Goal: Information Seeking & Learning: Compare options

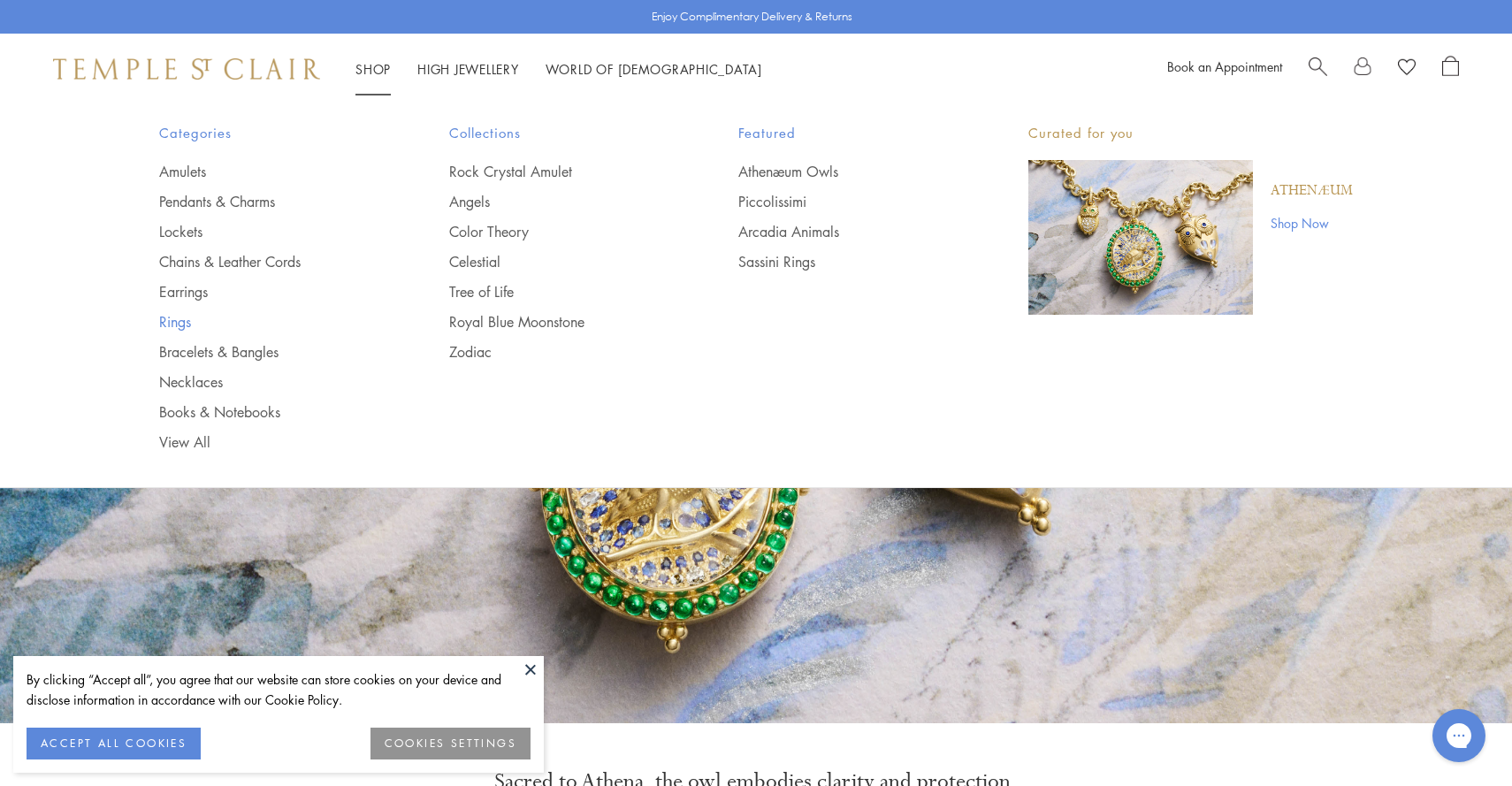
click at [187, 316] on link "Rings" at bounding box center [269, 322] width 219 height 20
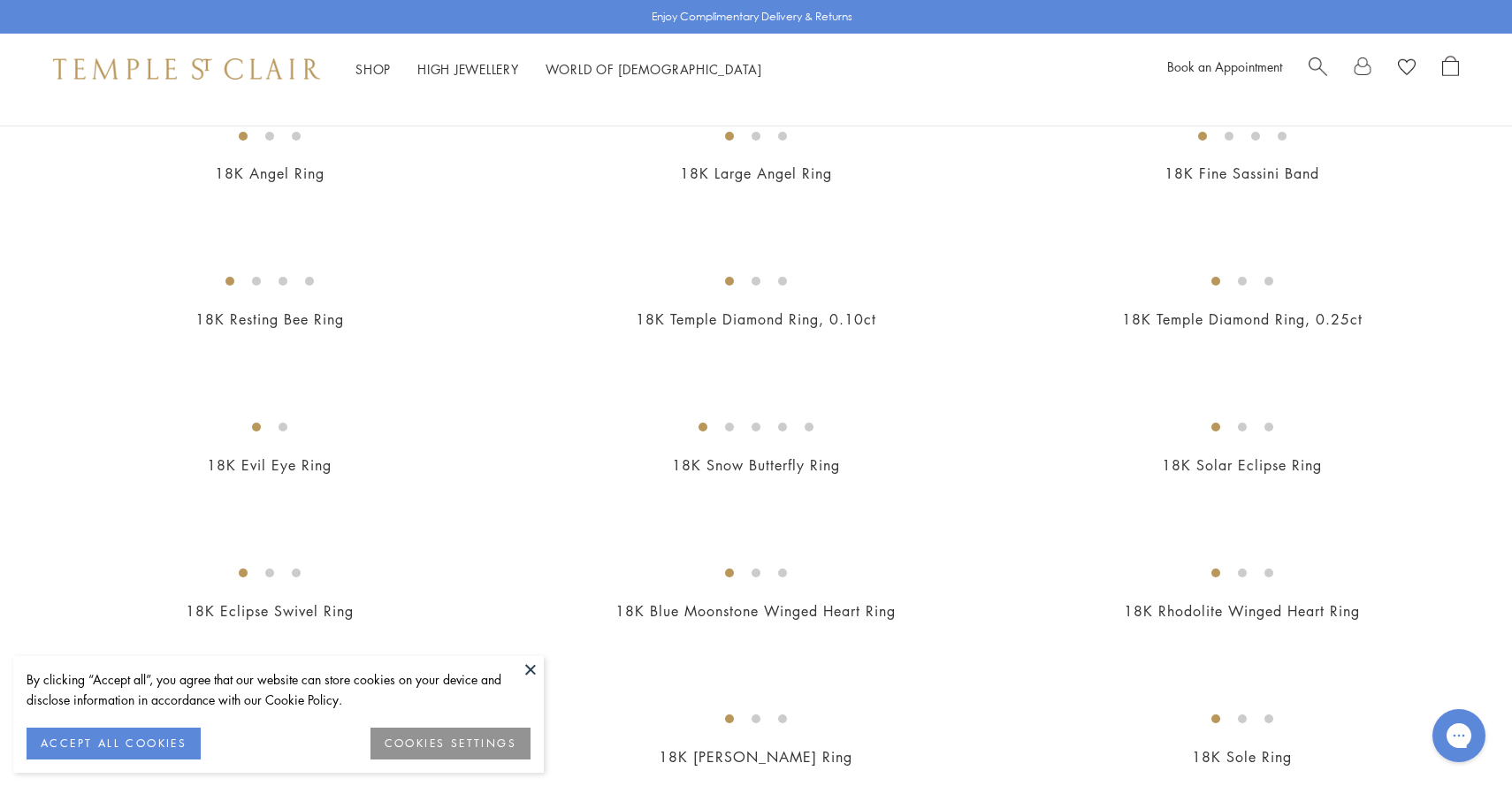
scroll to position [793, 0]
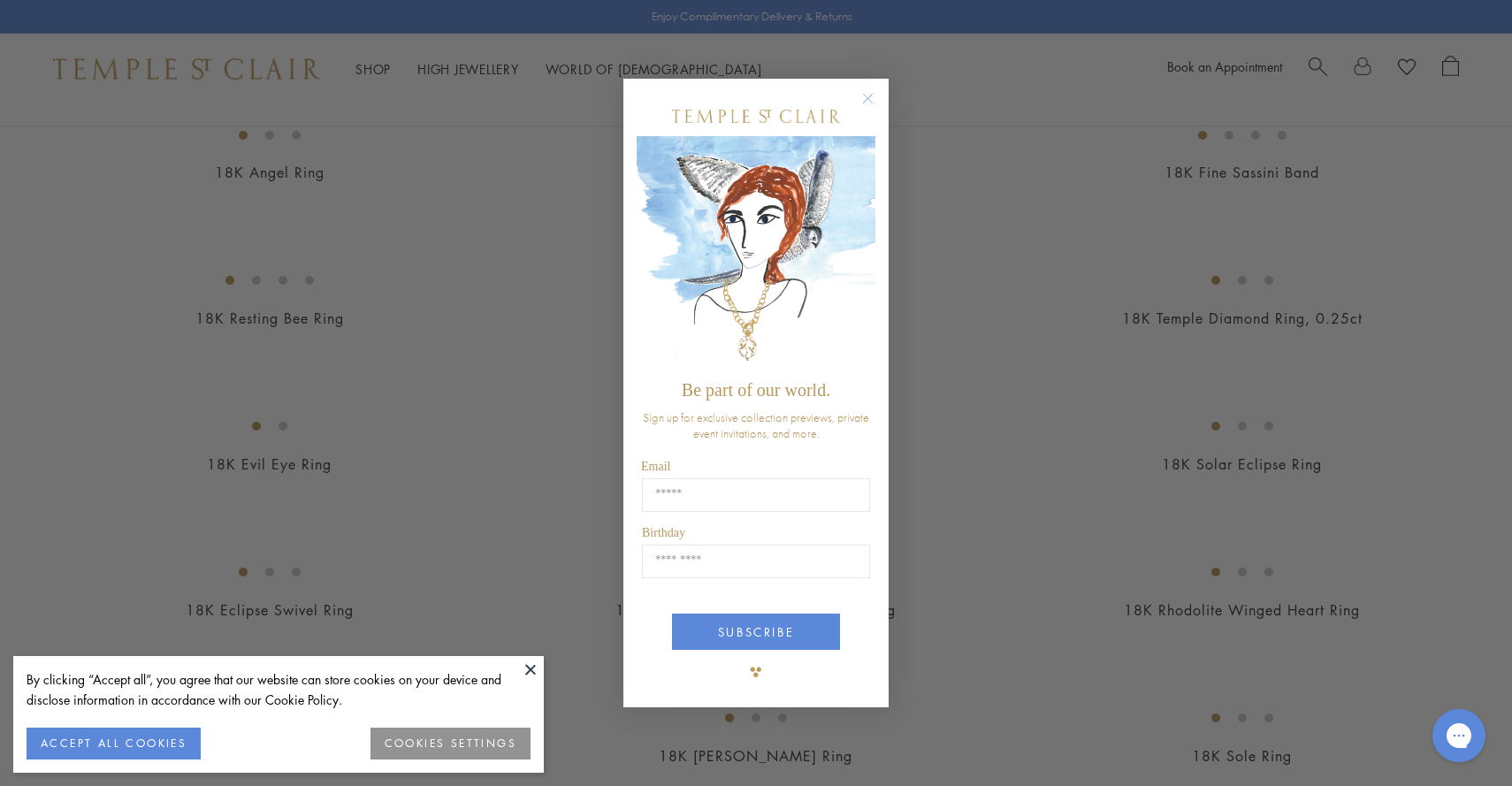
click at [869, 96] on circle "Close dialog" at bounding box center [869, 98] width 22 height 22
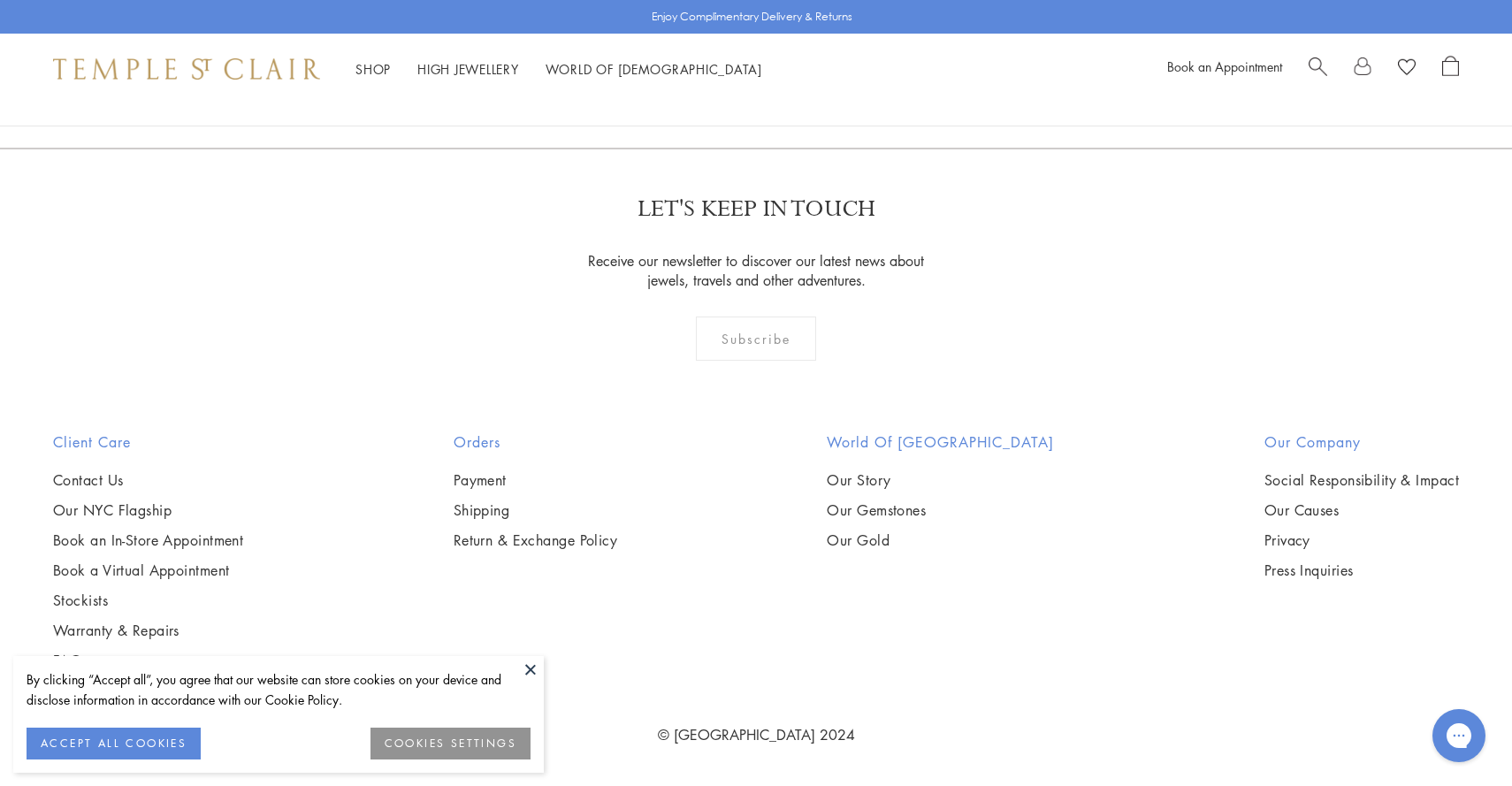
scroll to position [3696, 0]
click at [0, 0] on img at bounding box center [0, 0] width 0 height 0
click at [185, 736] on button "ACCEPT ALL COOKIES" at bounding box center [113, 743] width 174 height 31
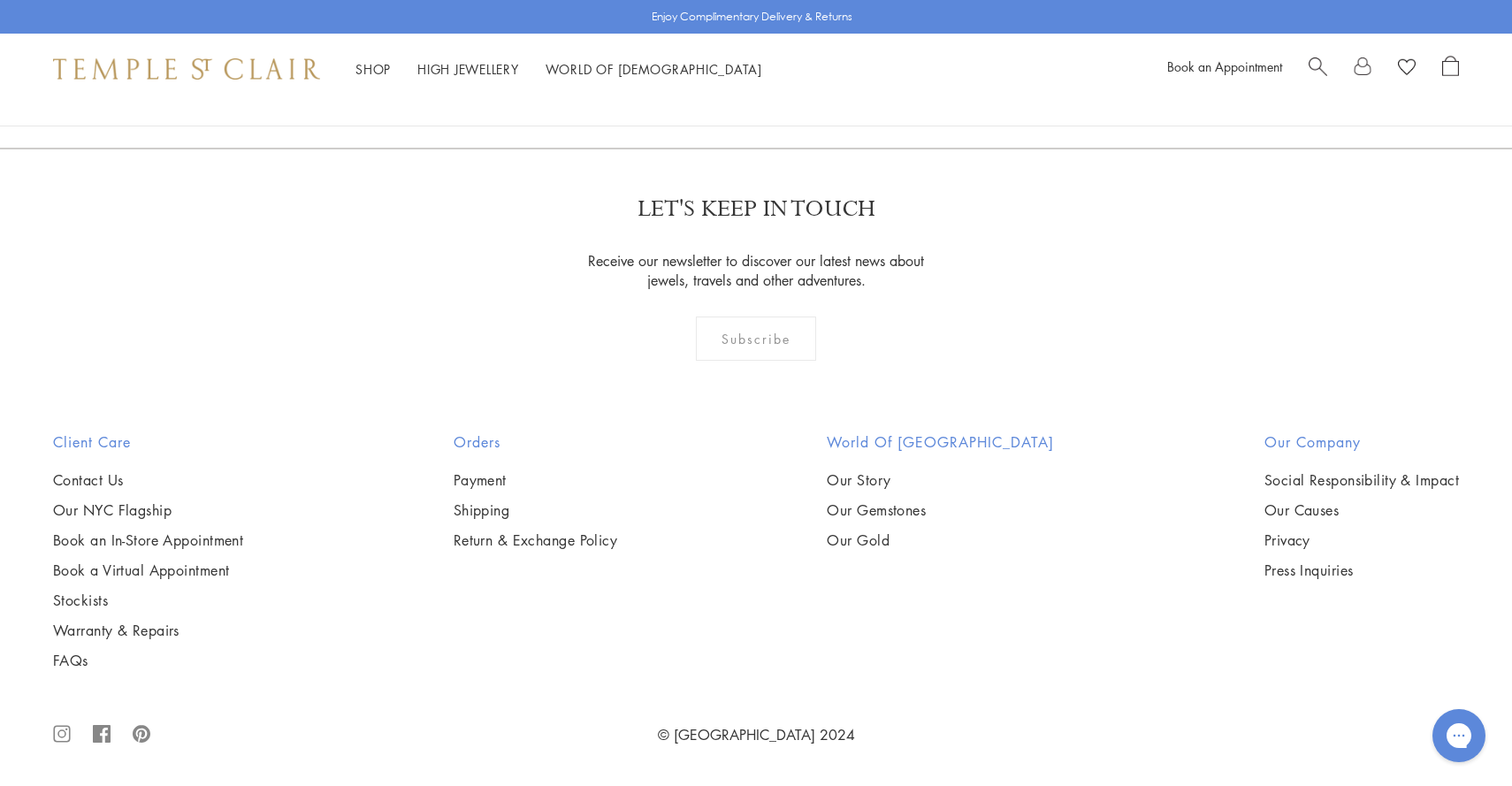
scroll to position [5853, 0]
click at [0, 0] on img at bounding box center [0, 0] width 0 height 0
click at [756, 77] on link "2" at bounding box center [756, 52] width 58 height 49
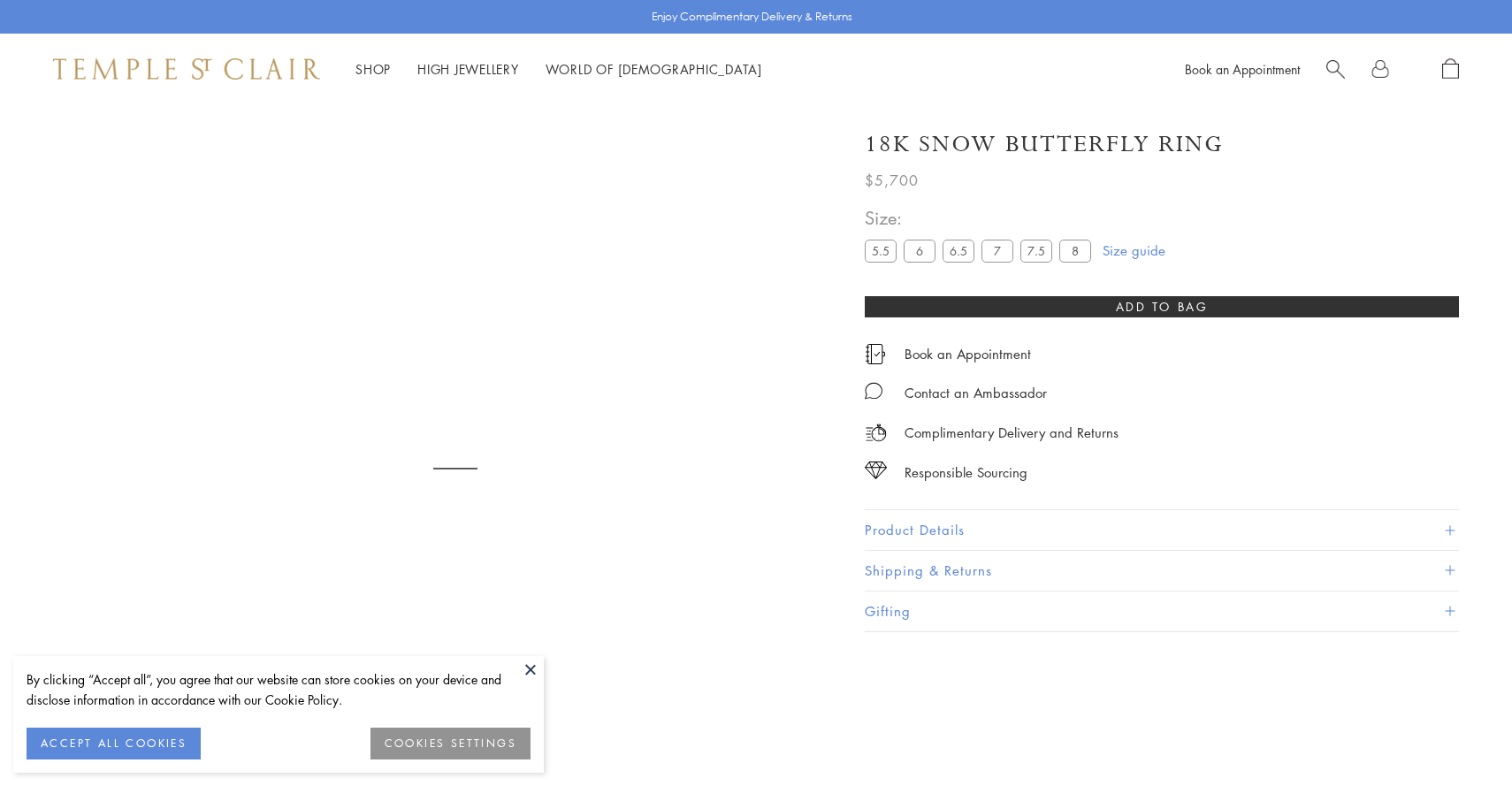
scroll to position [104, 0]
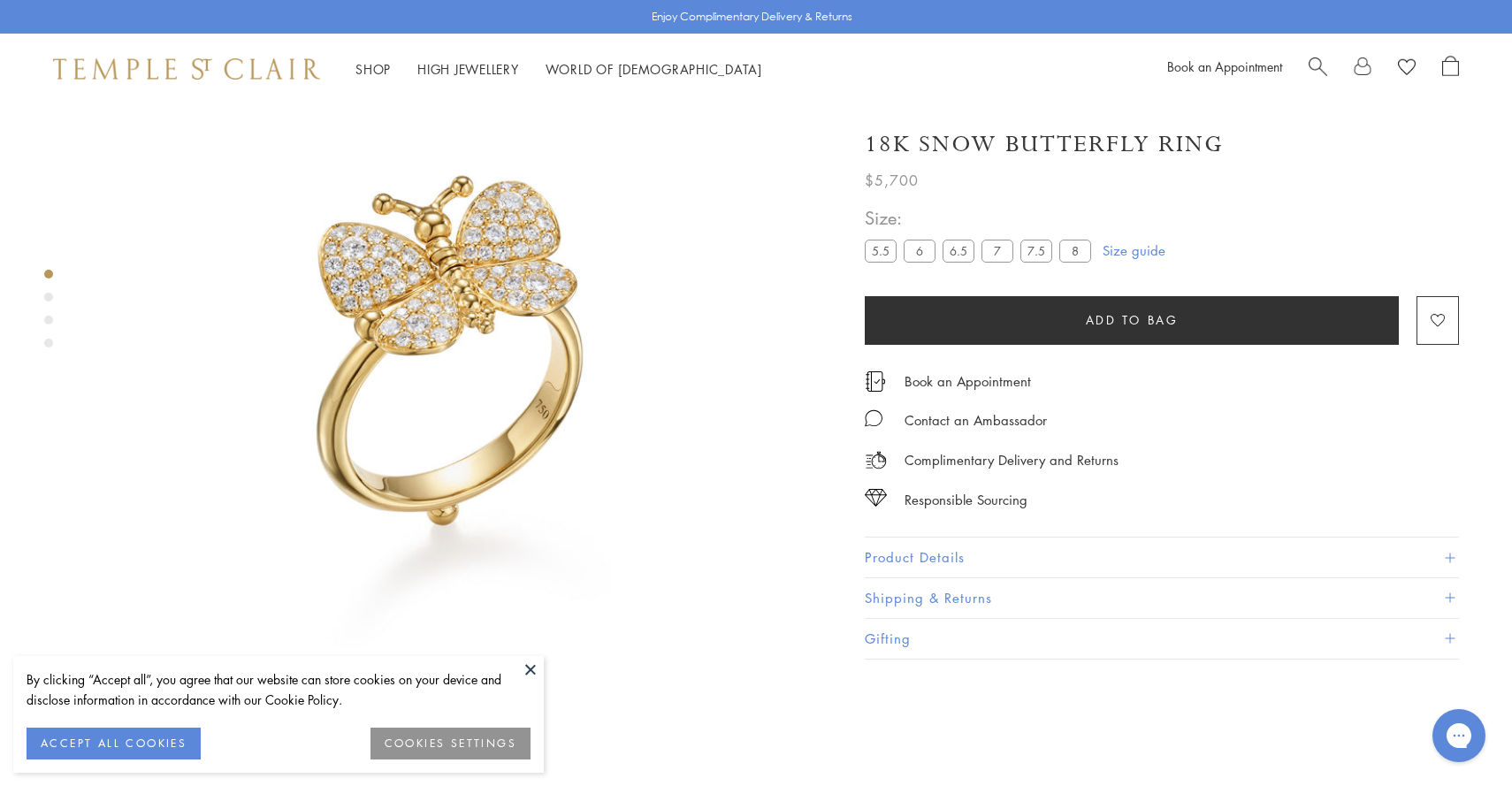
click at [49, 296] on div "Product gallery navigation" at bounding box center [49, 297] width 9 height 9
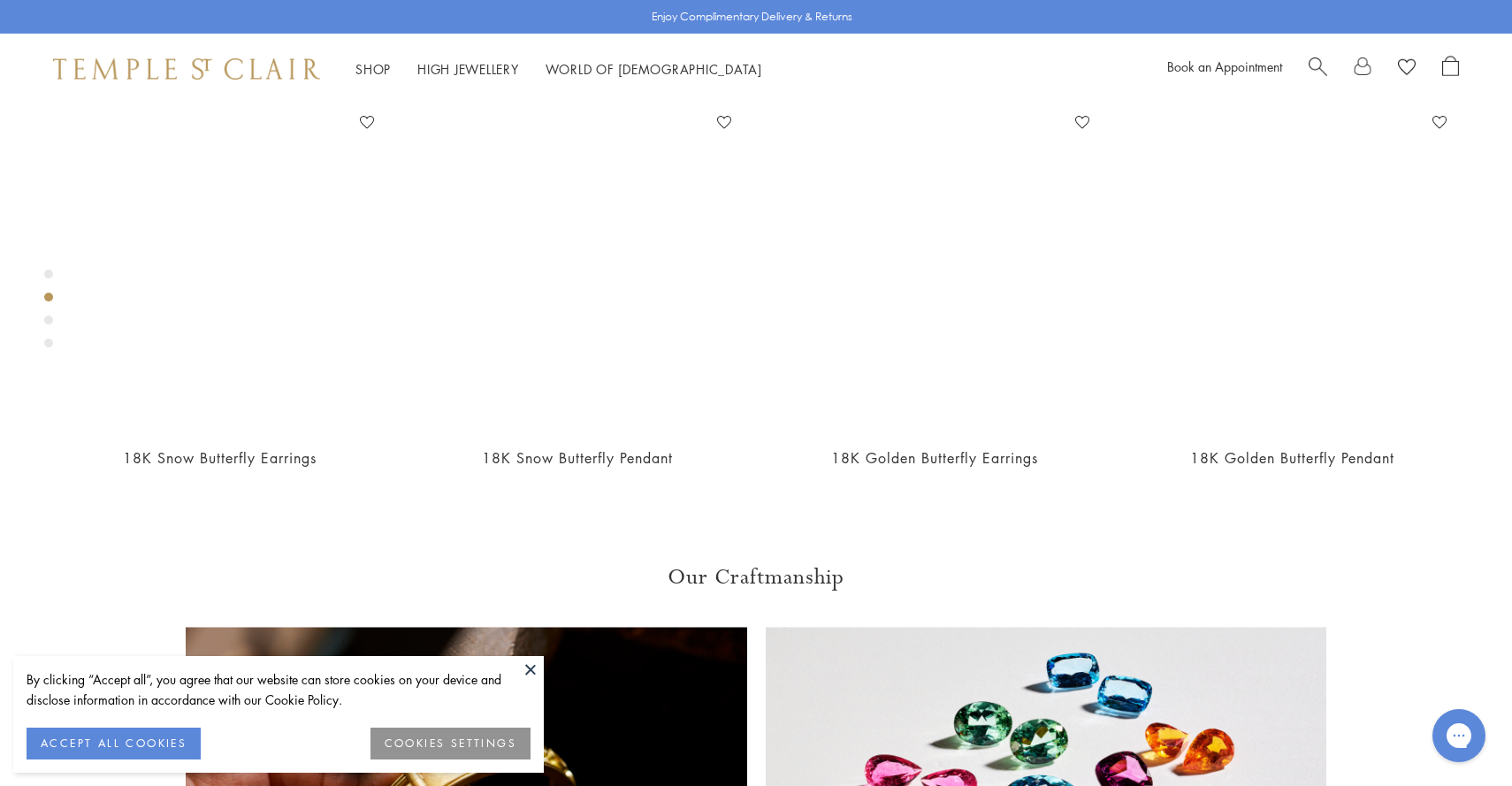
scroll to position [853, 0]
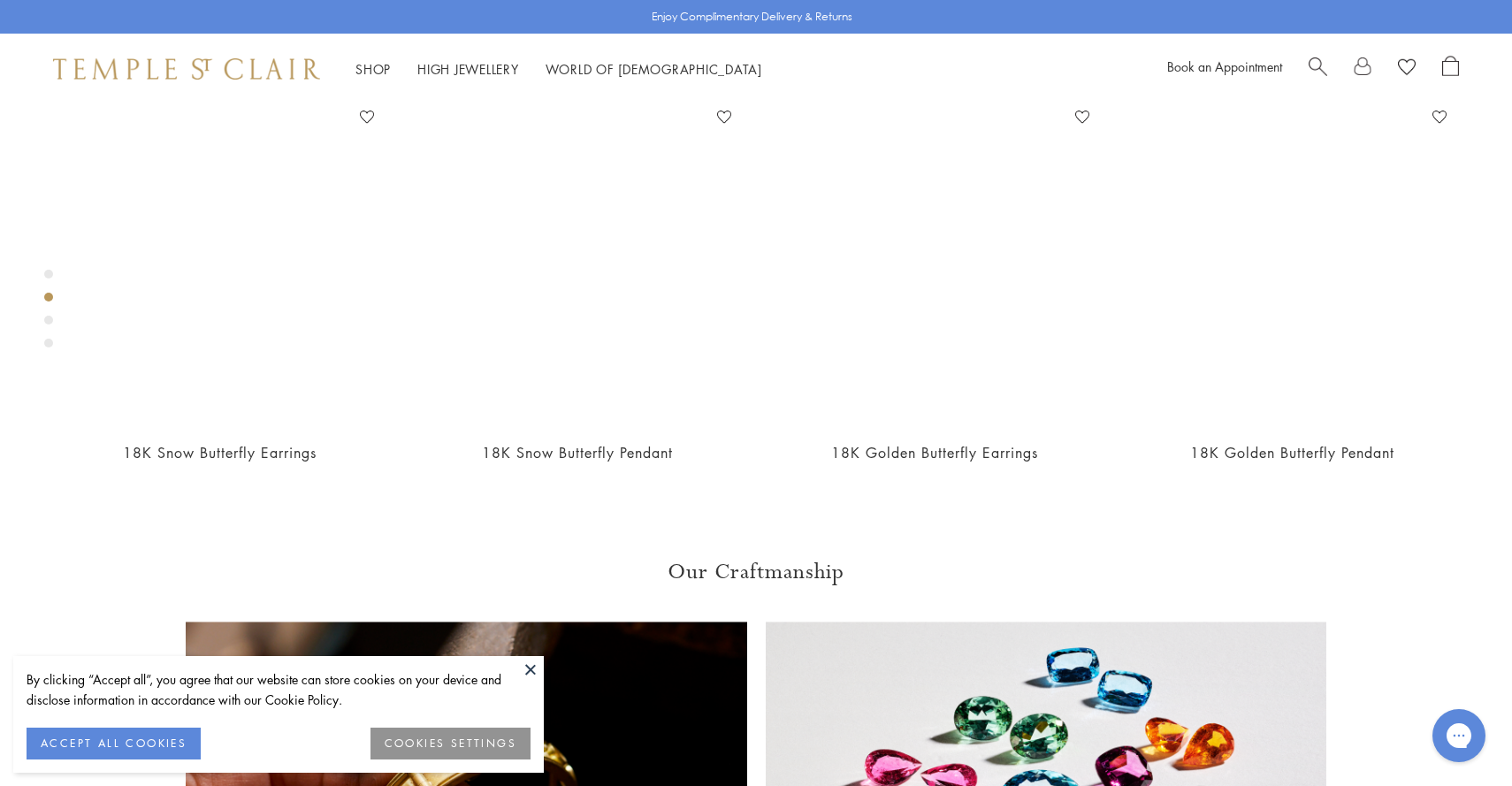
click at [49, 318] on div "Product gallery navigation" at bounding box center [49, 320] width 9 height 9
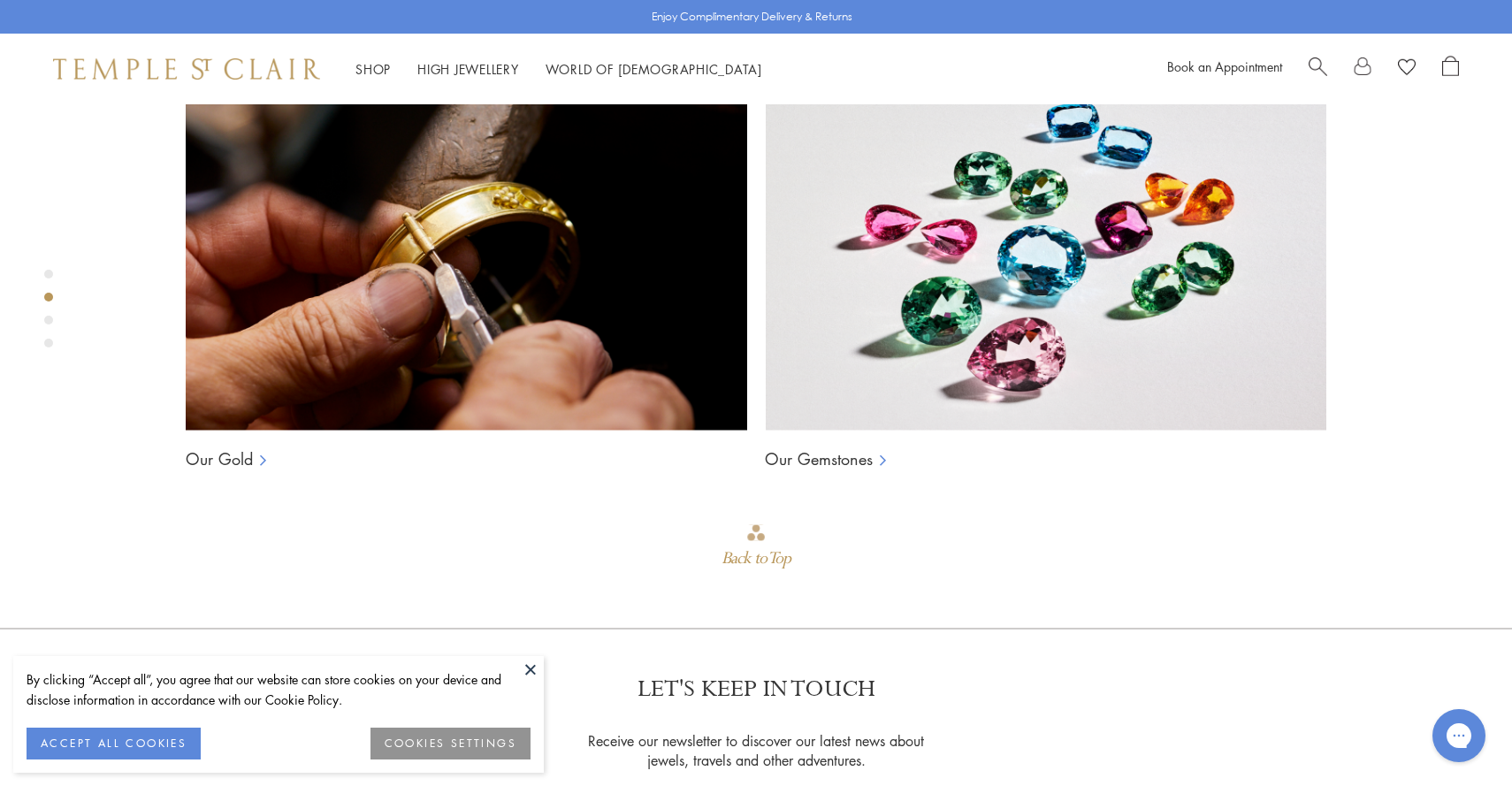
scroll to position [1496, 0]
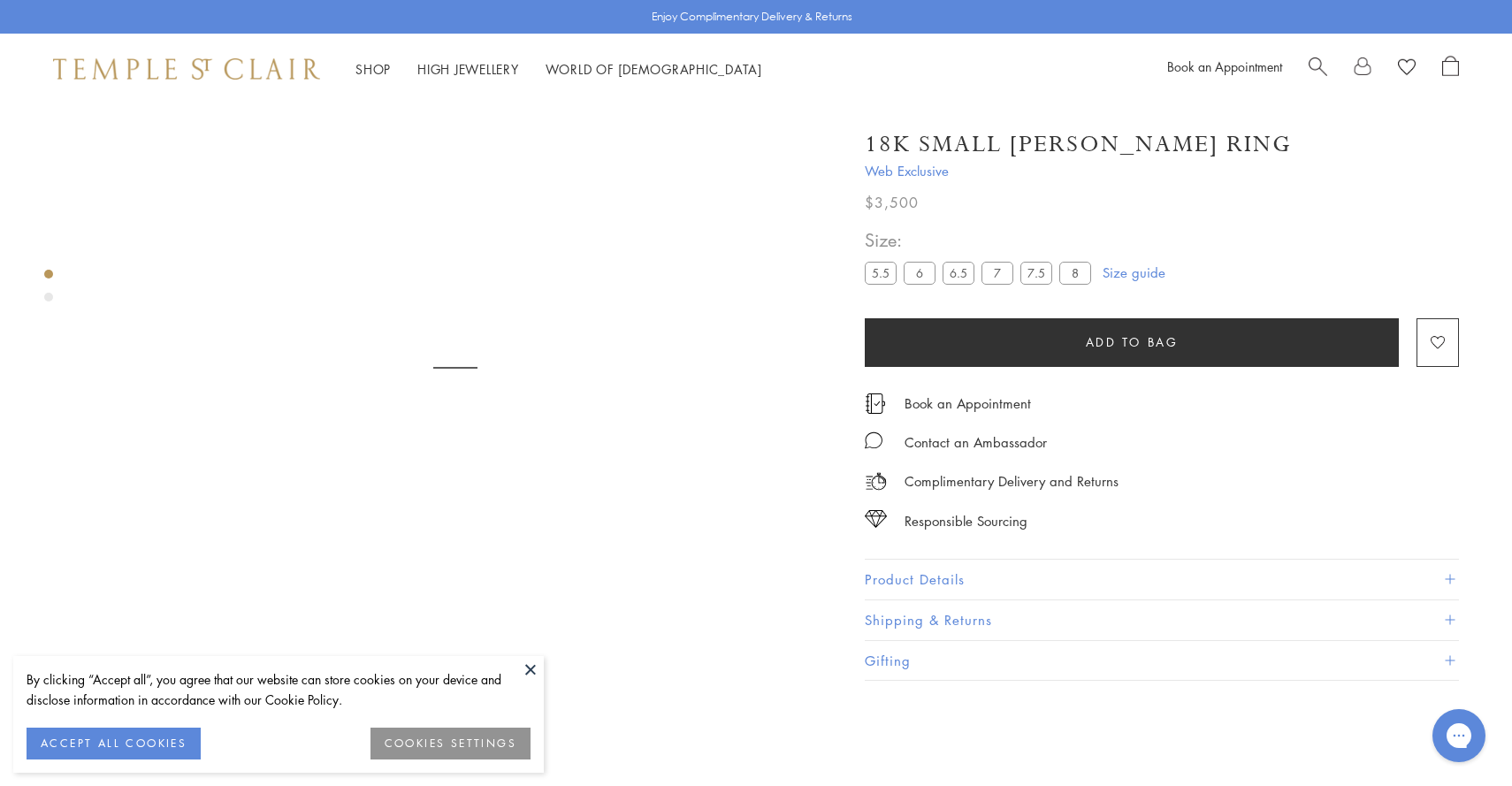
scroll to position [104, 0]
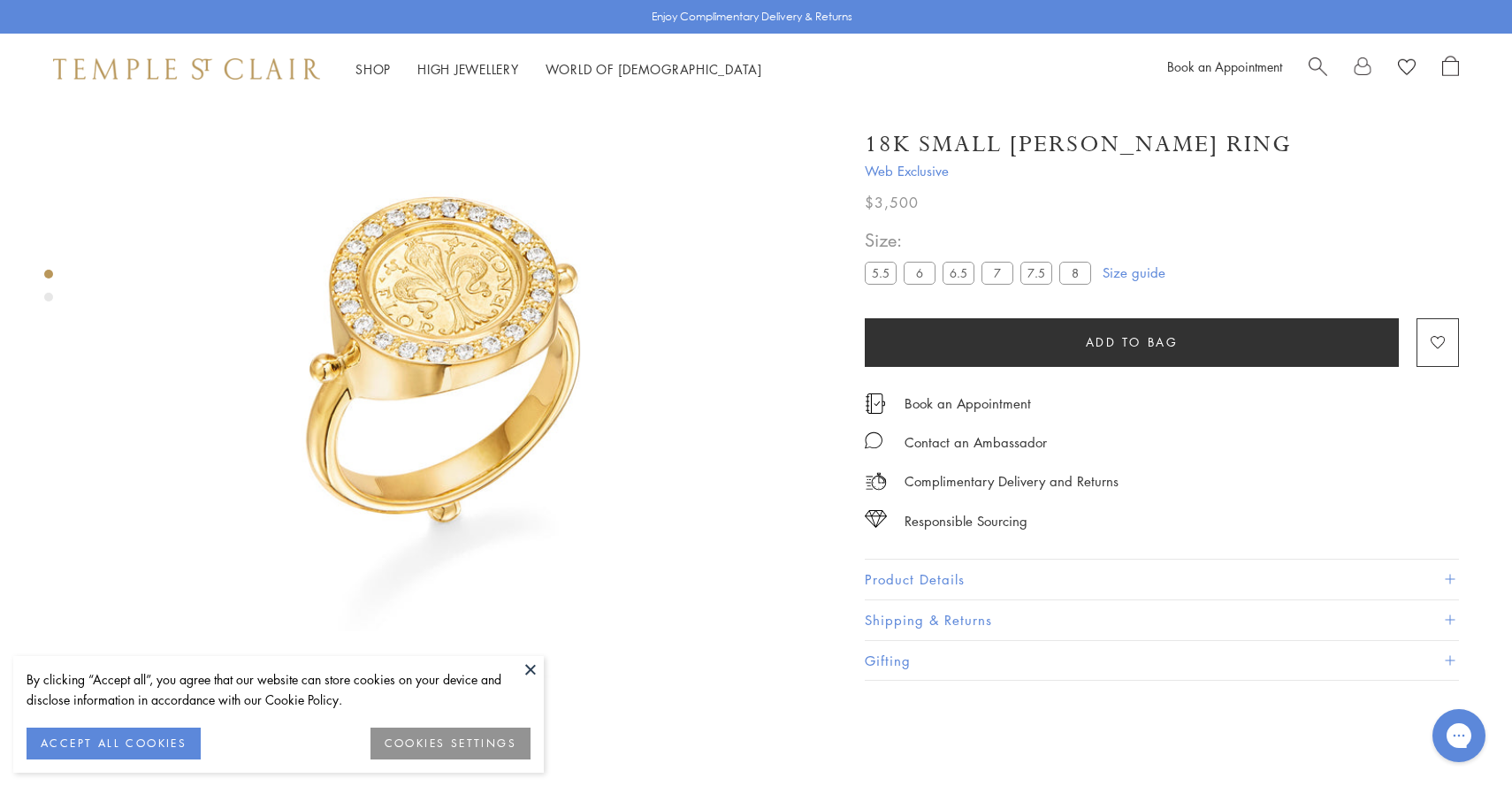
click at [51, 296] on div "Product gallery navigation" at bounding box center [49, 297] width 9 height 9
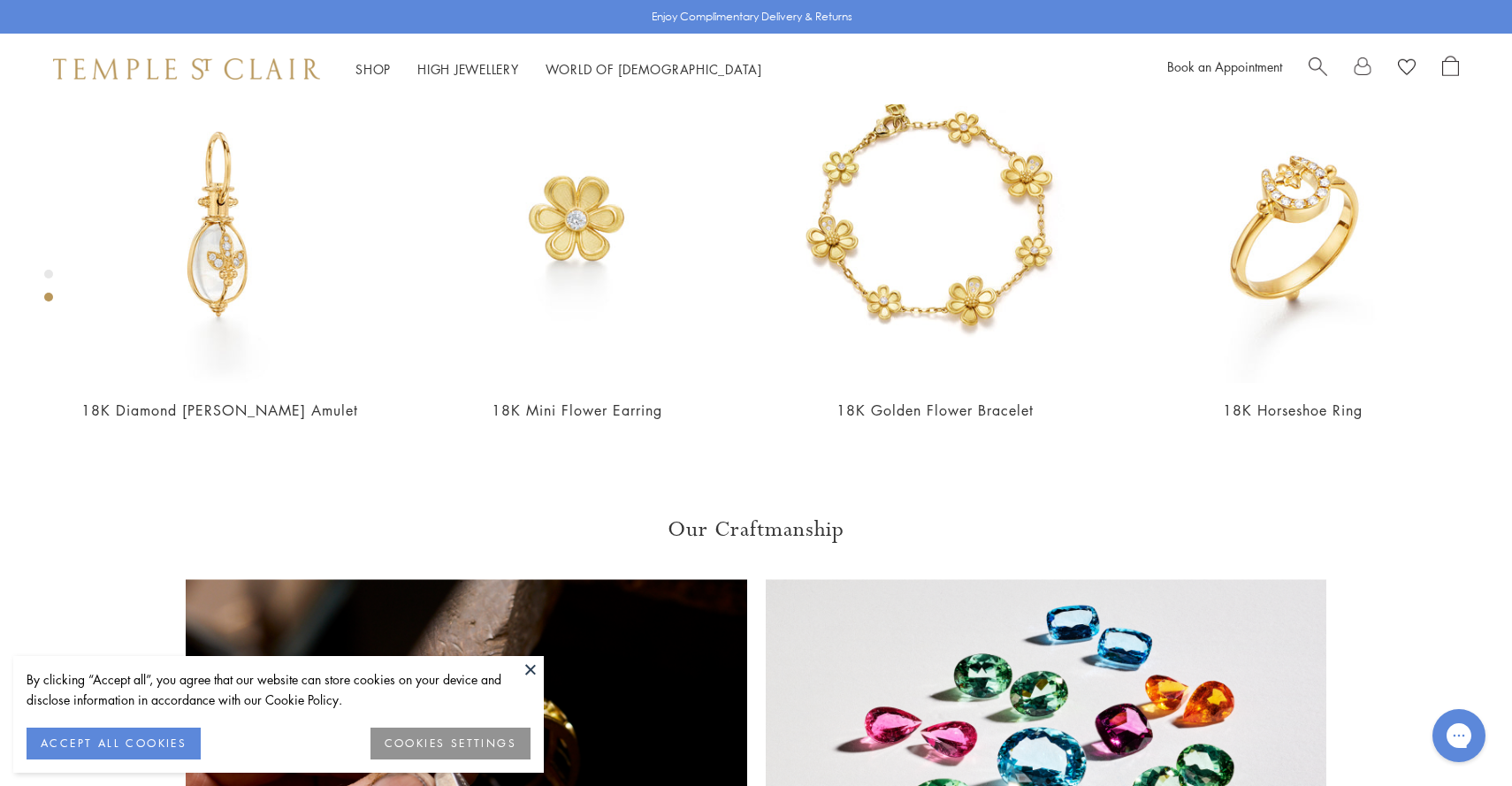
scroll to position [911, 0]
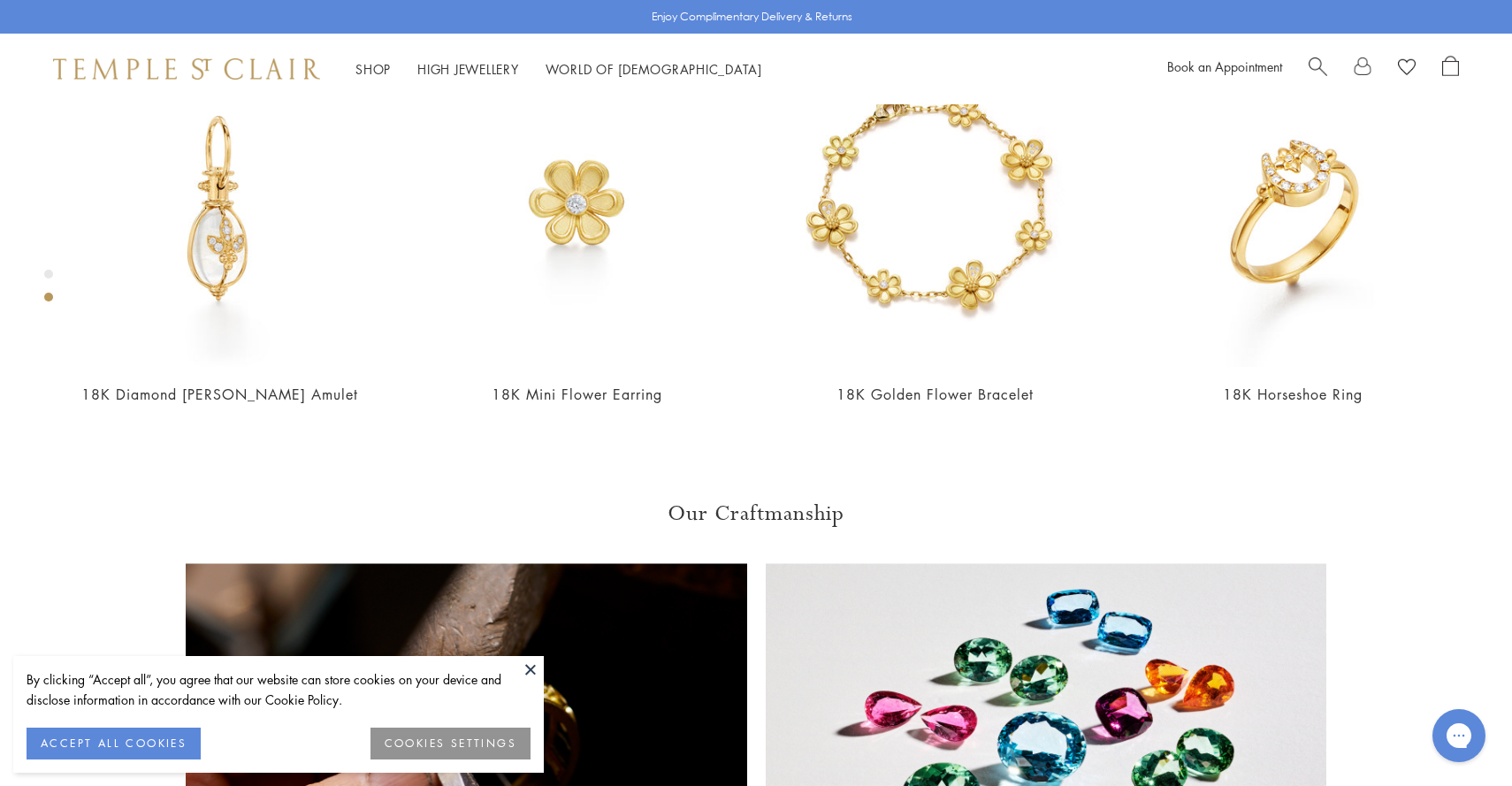
click at [531, 670] on button at bounding box center [530, 669] width 26 height 26
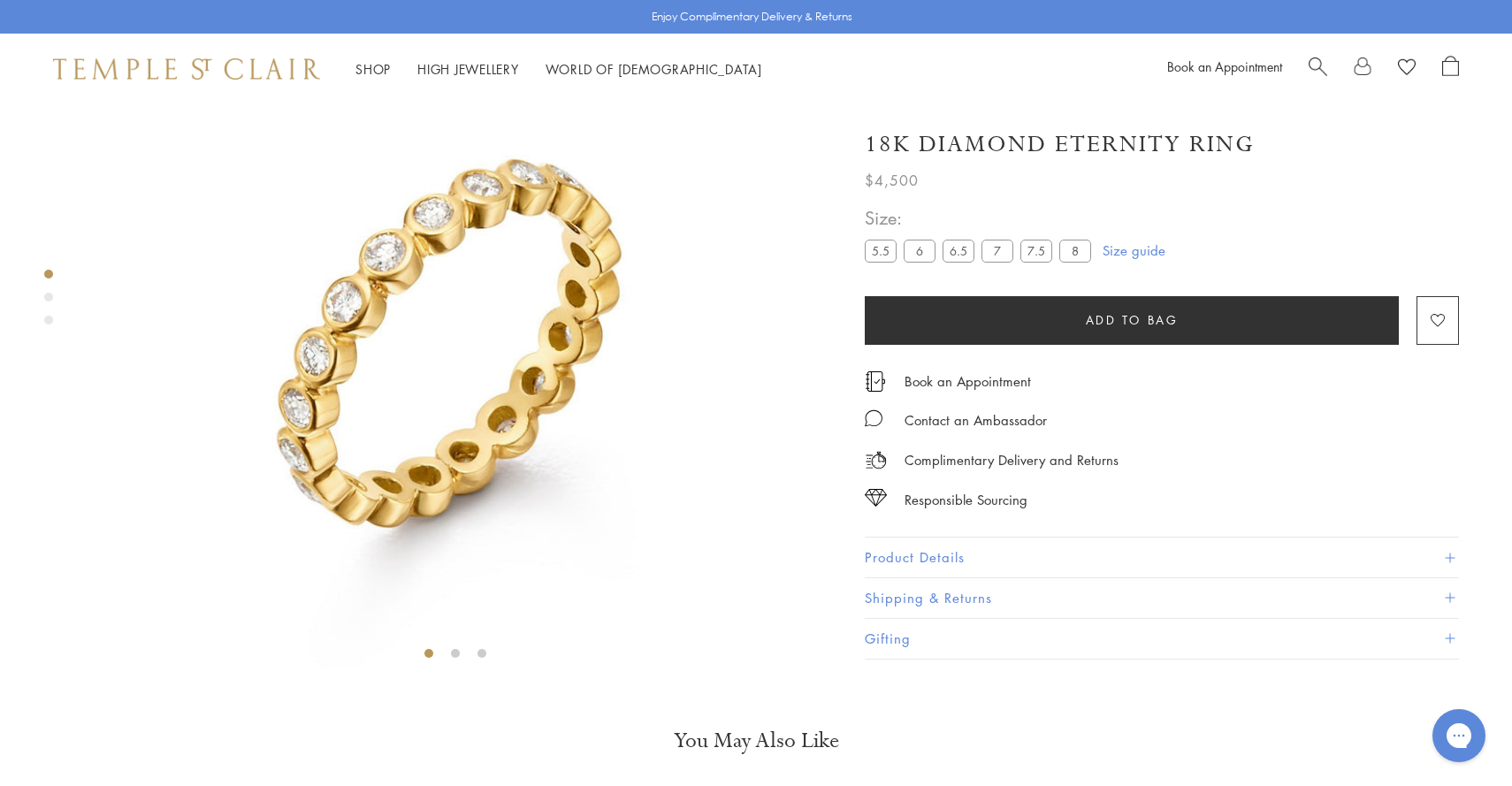
scroll to position [143, 0]
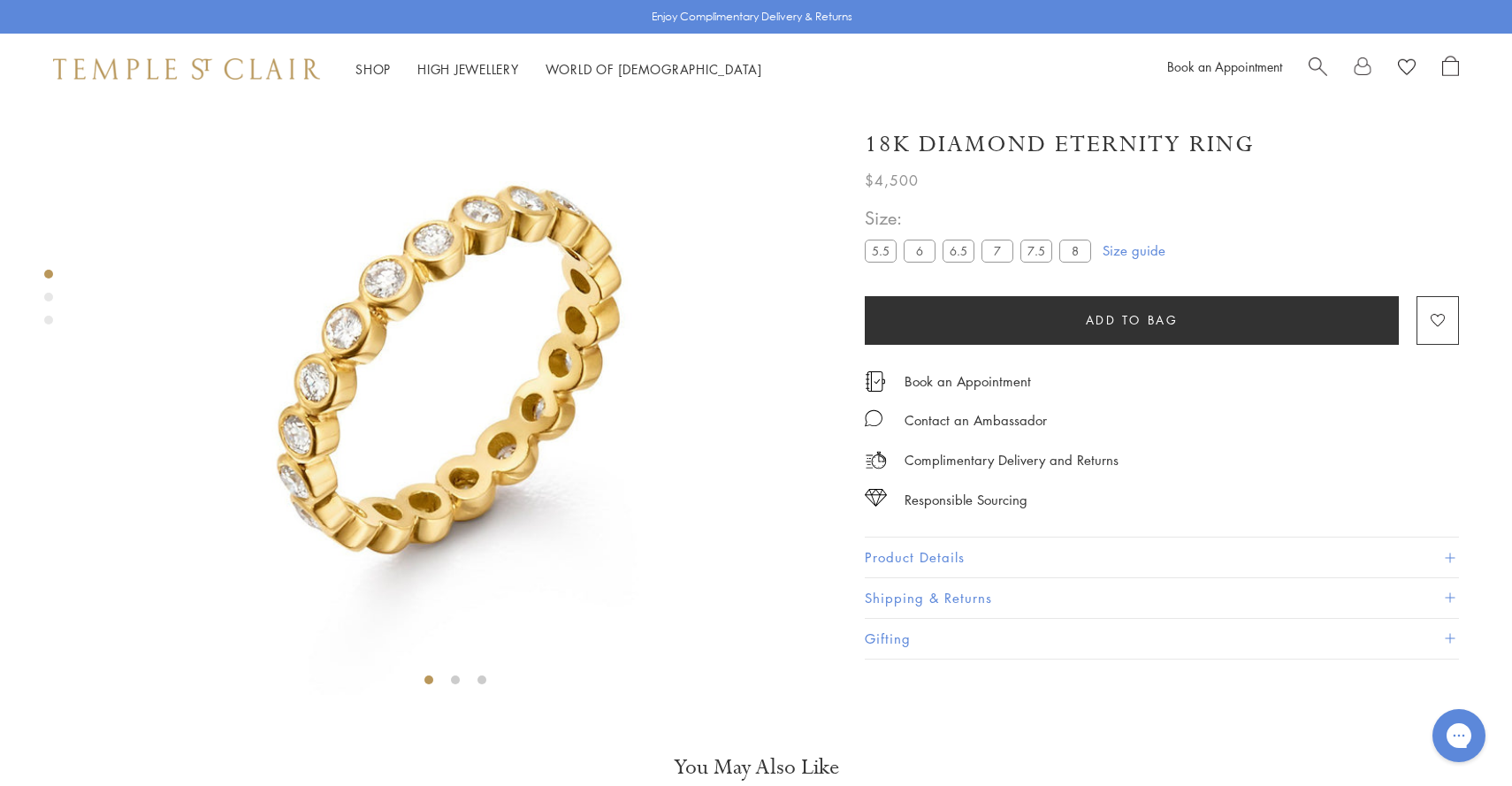
click at [48, 299] on div "Product gallery navigation" at bounding box center [49, 297] width 9 height 9
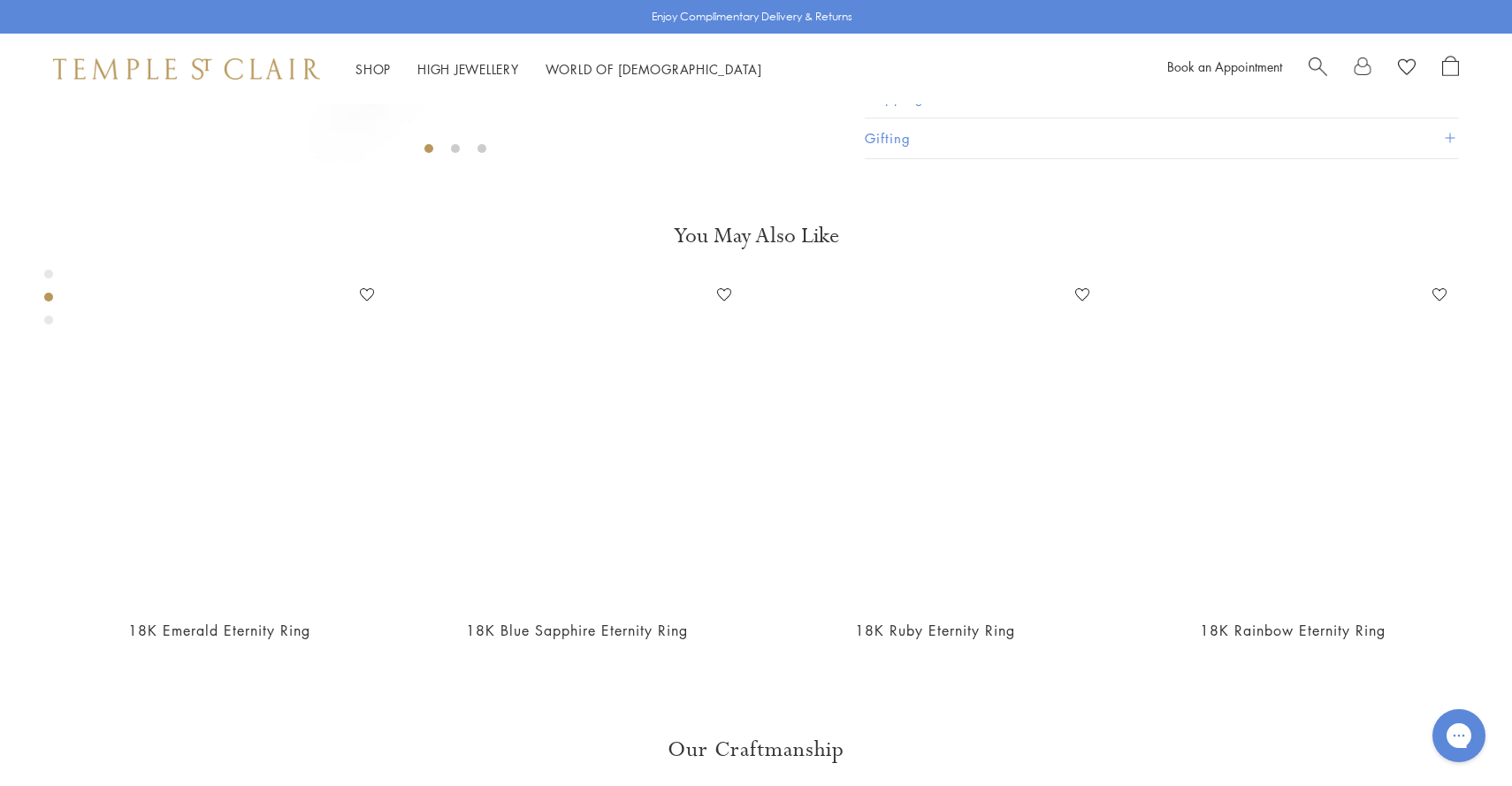
scroll to position [767, 0]
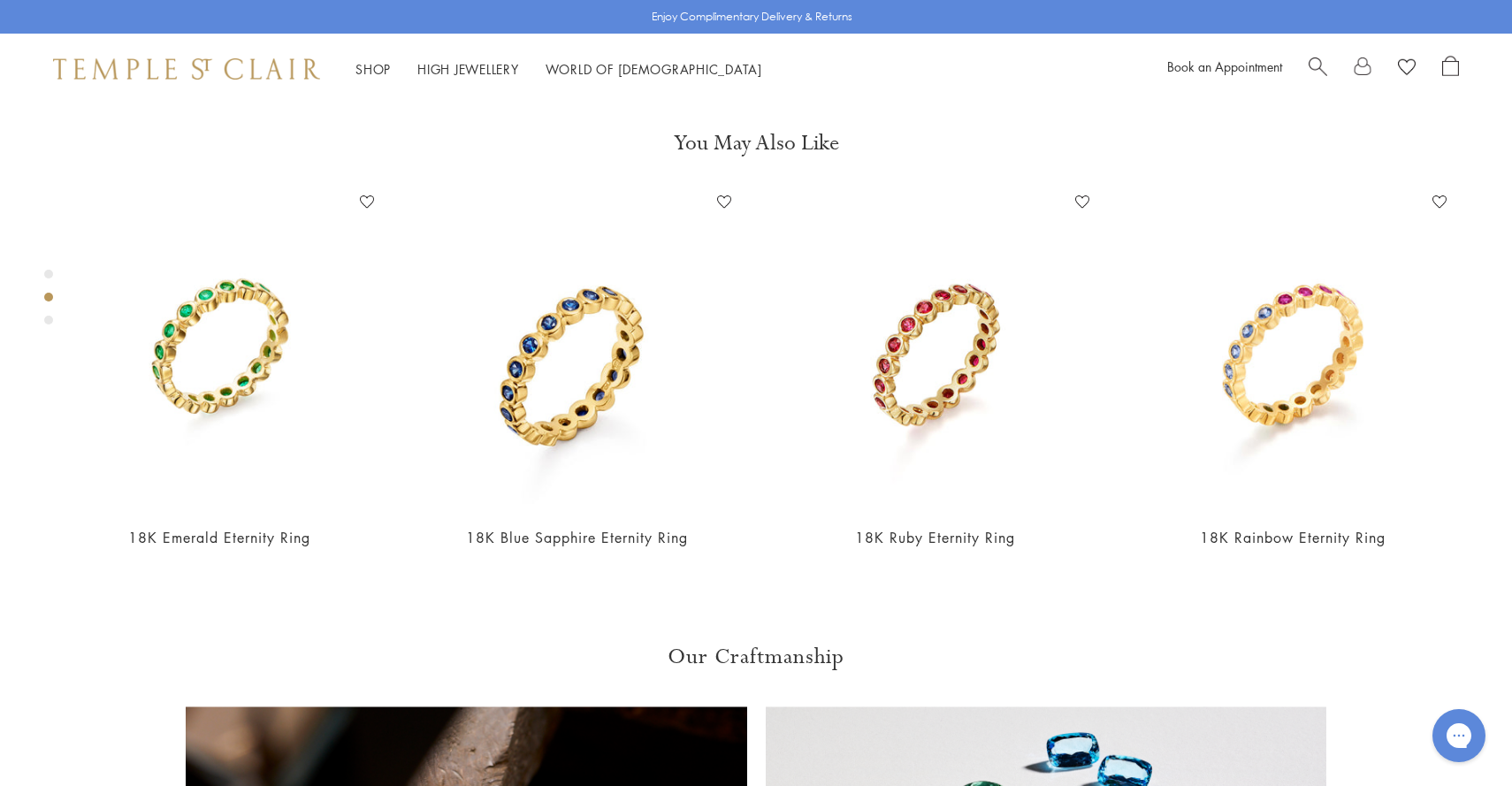
click at [47, 316] on div "Product gallery navigation" at bounding box center [49, 320] width 9 height 9
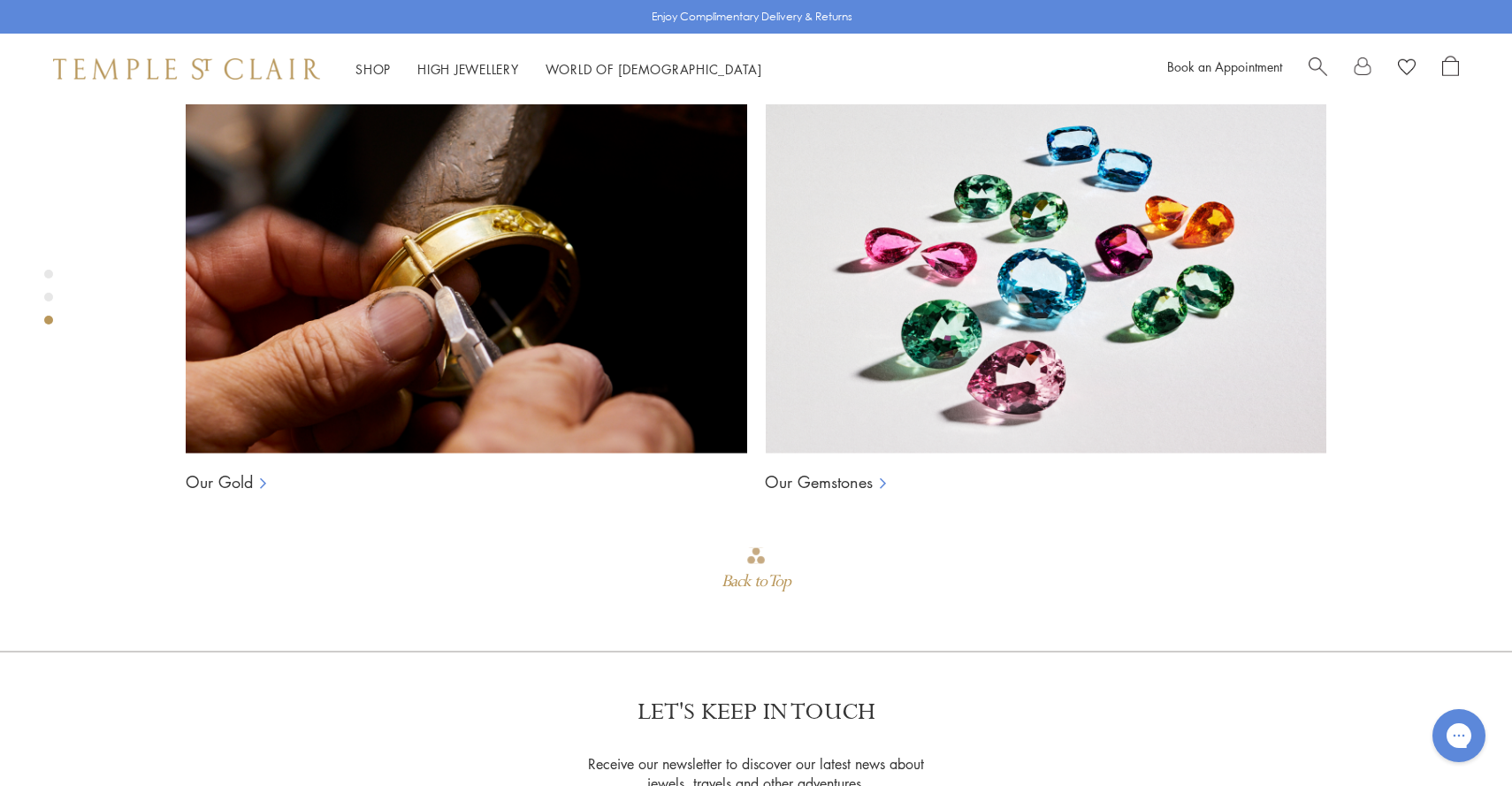
scroll to position [1502, 0]
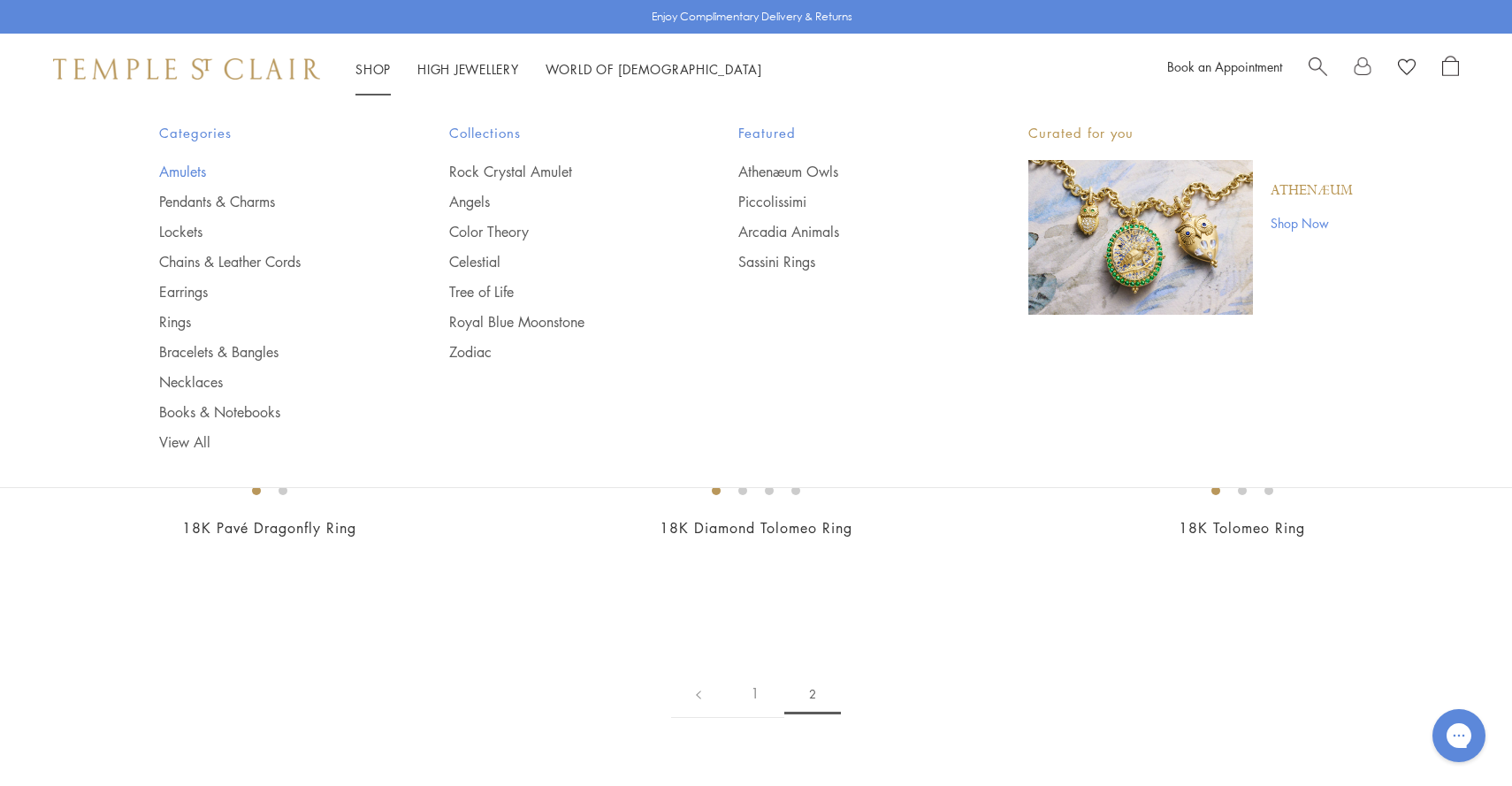
click at [196, 174] on link "Amulets" at bounding box center [269, 172] width 219 height 20
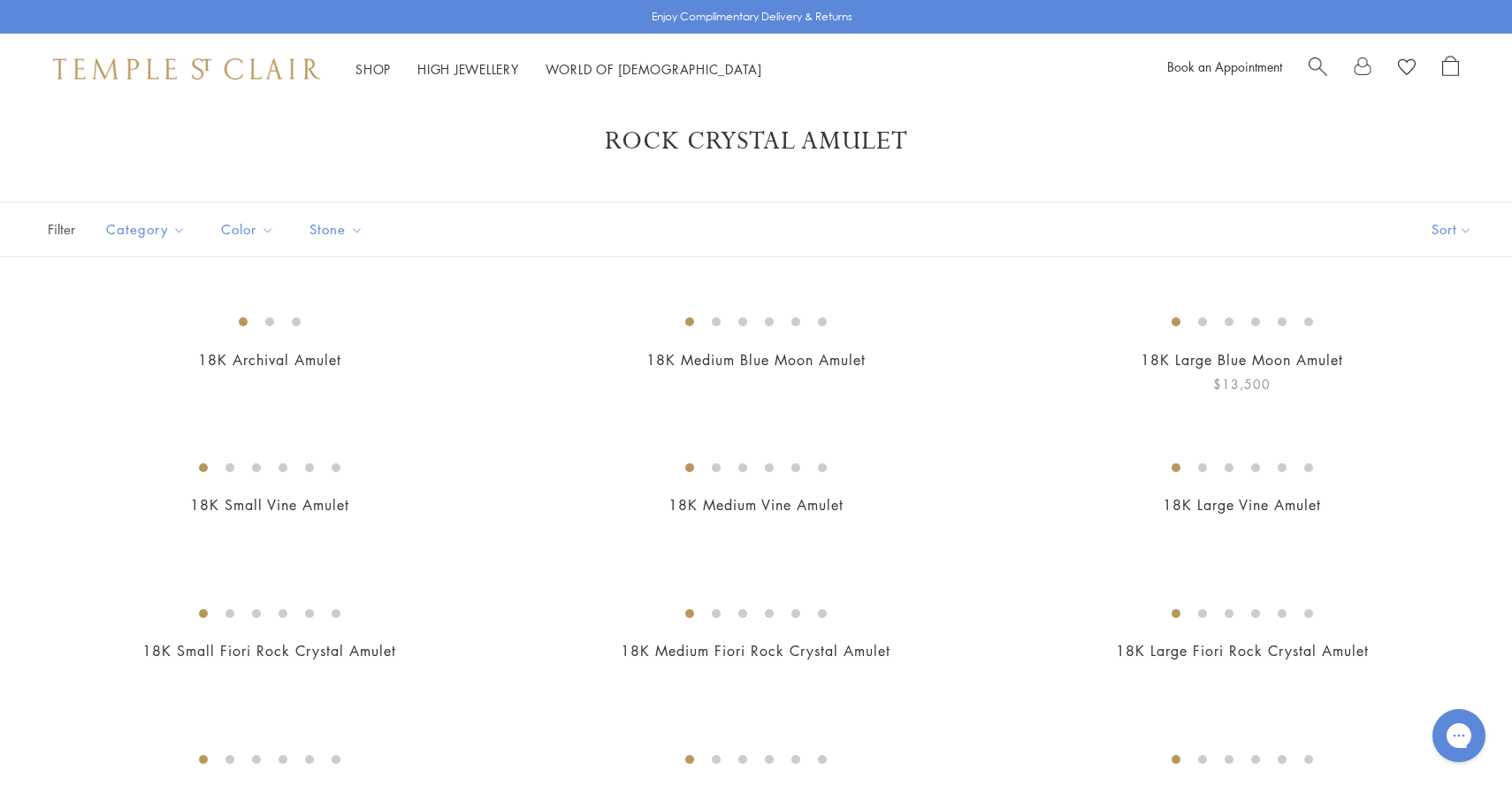
scroll to position [21, 0]
click at [1462, 233] on button "Sort" at bounding box center [1453, 232] width 121 height 54
click at [1422, 351] on button "Price, low to high" at bounding box center [1423, 357] width 180 height 43
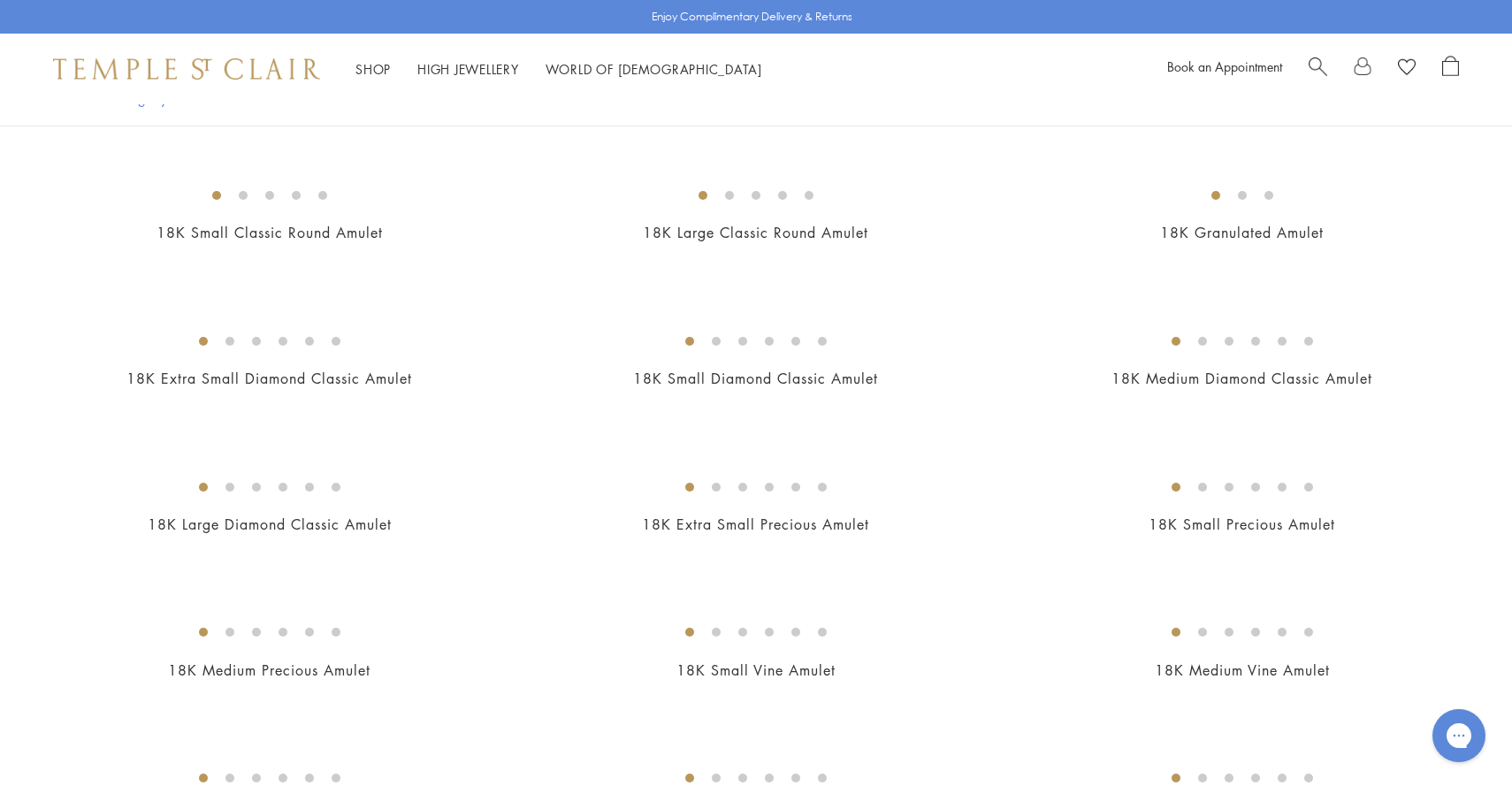
scroll to position [357, 0]
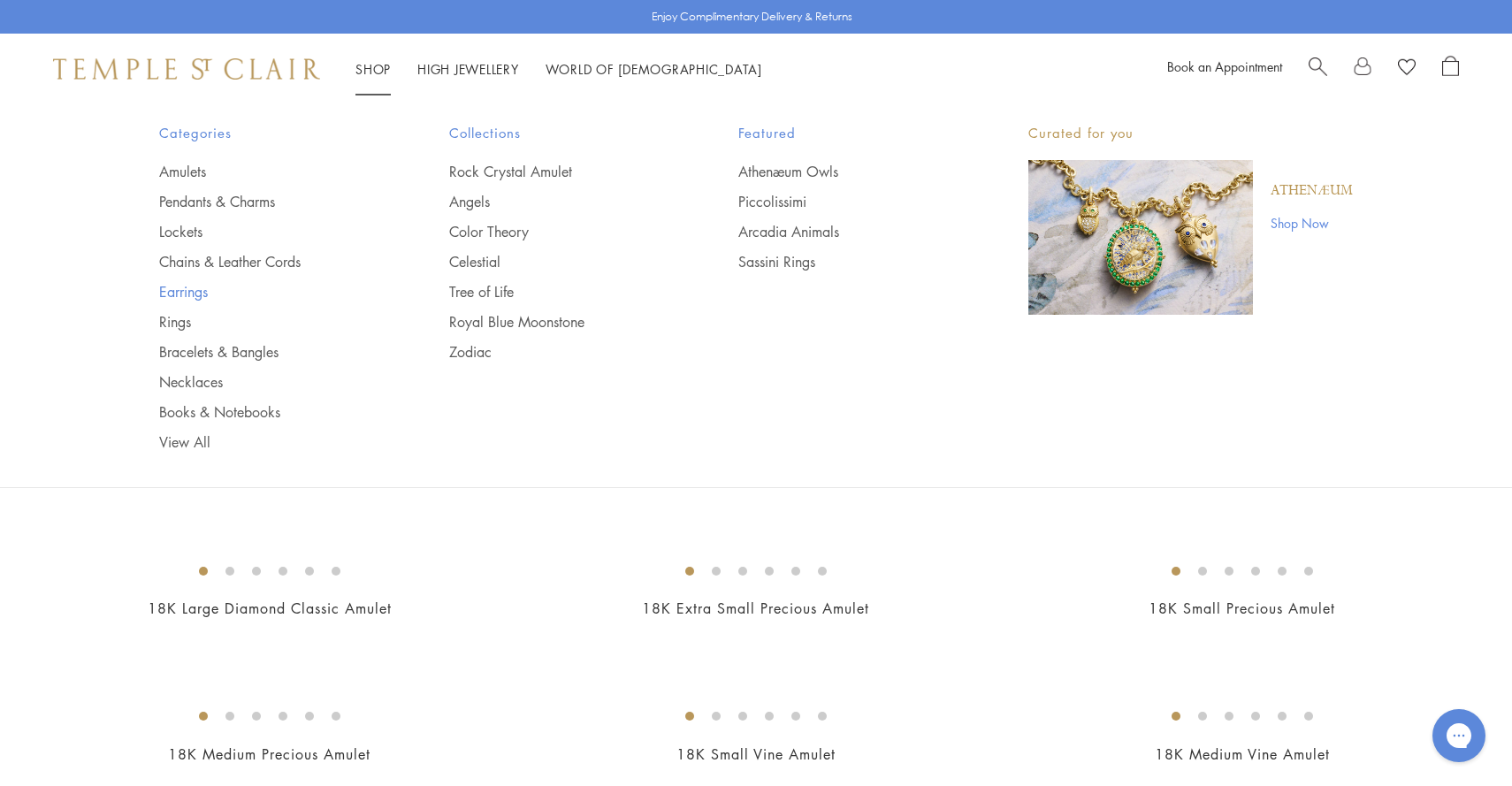
click at [190, 290] on link "Earrings" at bounding box center [269, 292] width 219 height 20
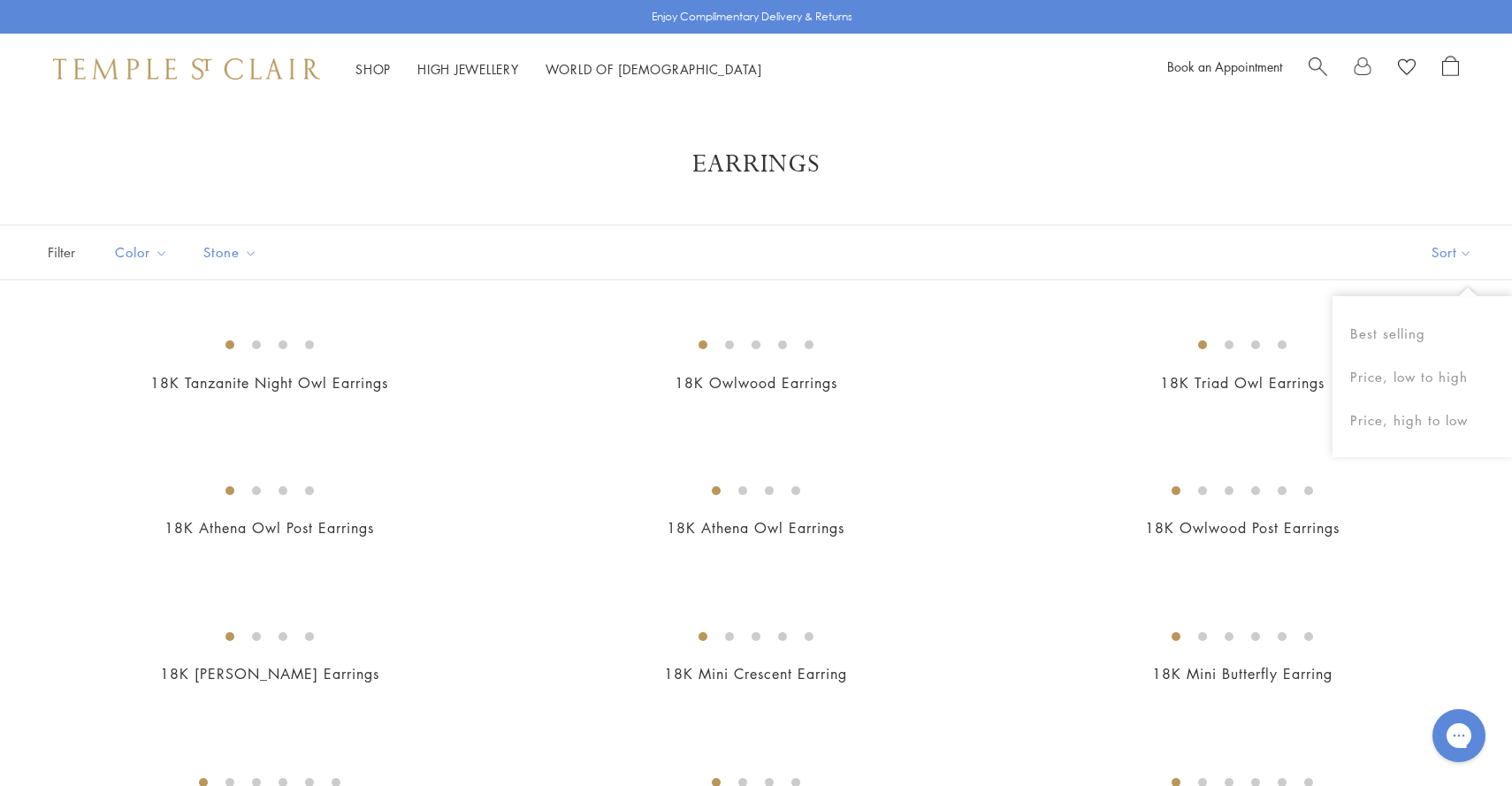
click at [1444, 252] on button "Sort" at bounding box center [1453, 253] width 121 height 54
click at [1438, 381] on button "Price, low to high" at bounding box center [1423, 377] width 180 height 43
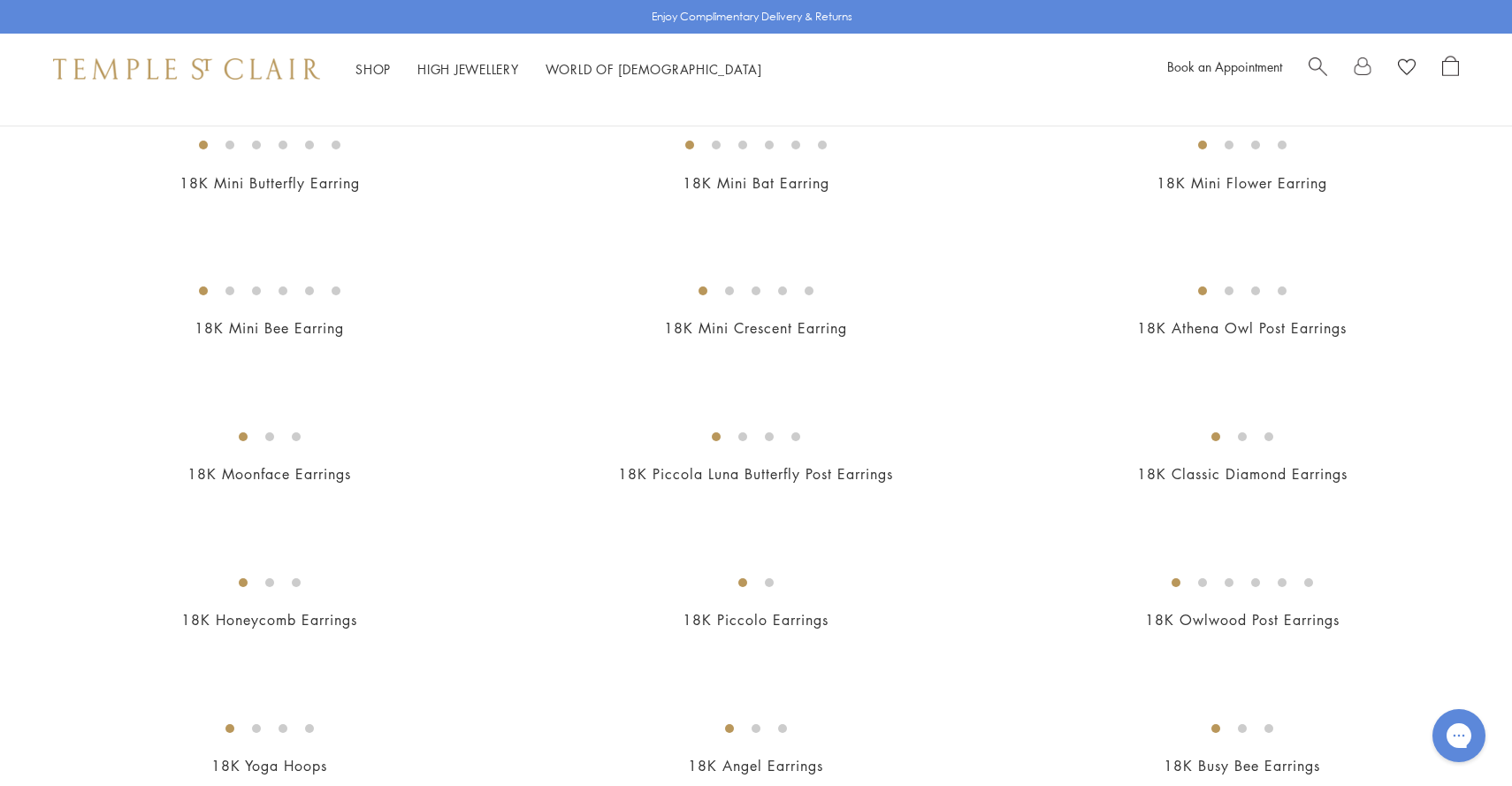
scroll to position [205, 0]
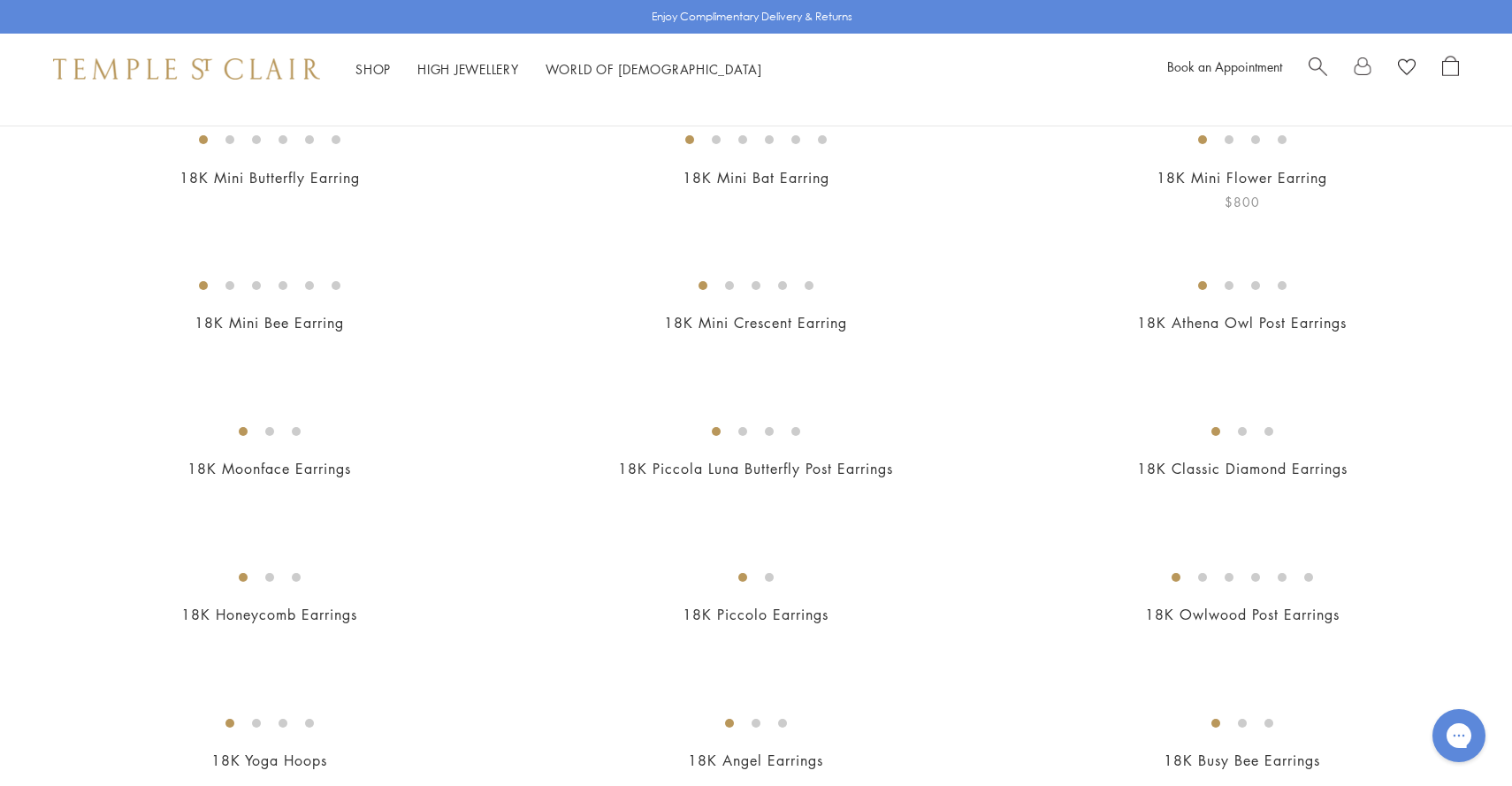
click at [0, 0] on img at bounding box center [0, 0] width 0 height 0
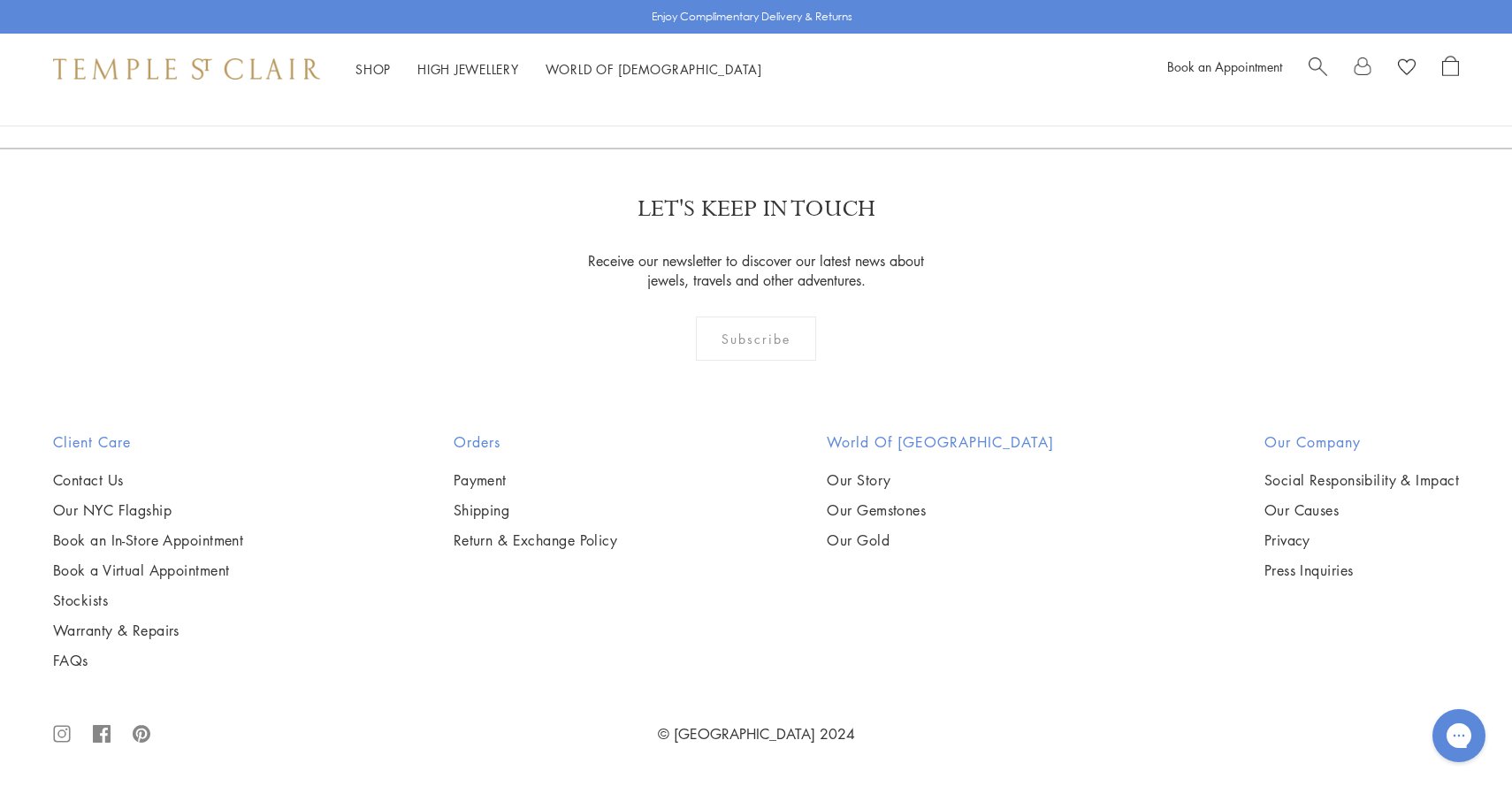
scroll to position [3144, 0]
click at [0, 0] on img at bounding box center [0, 0] width 0 height 0
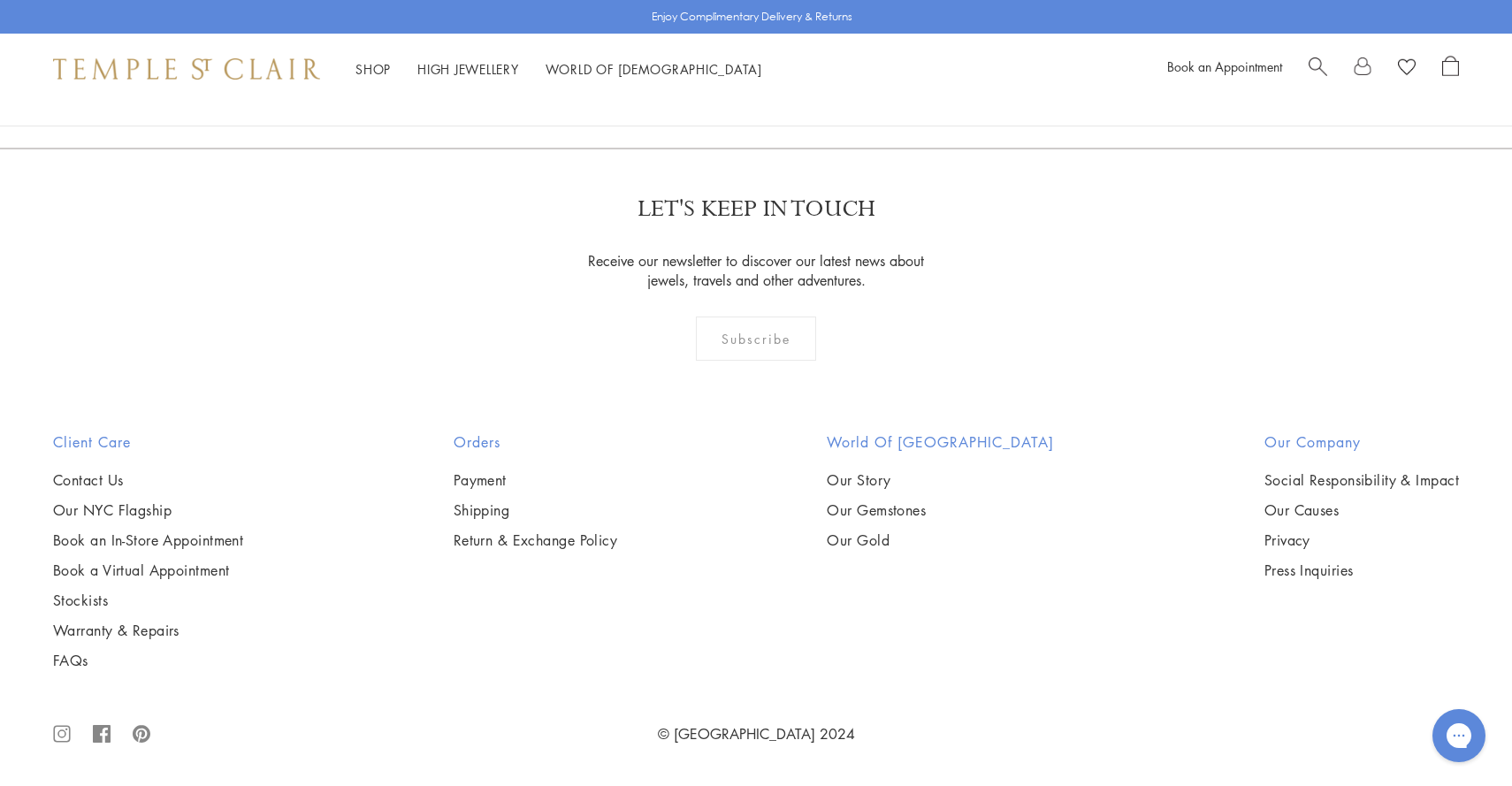
scroll to position [6364, 0]
click at [0, 0] on img at bounding box center [0, 0] width 0 height 0
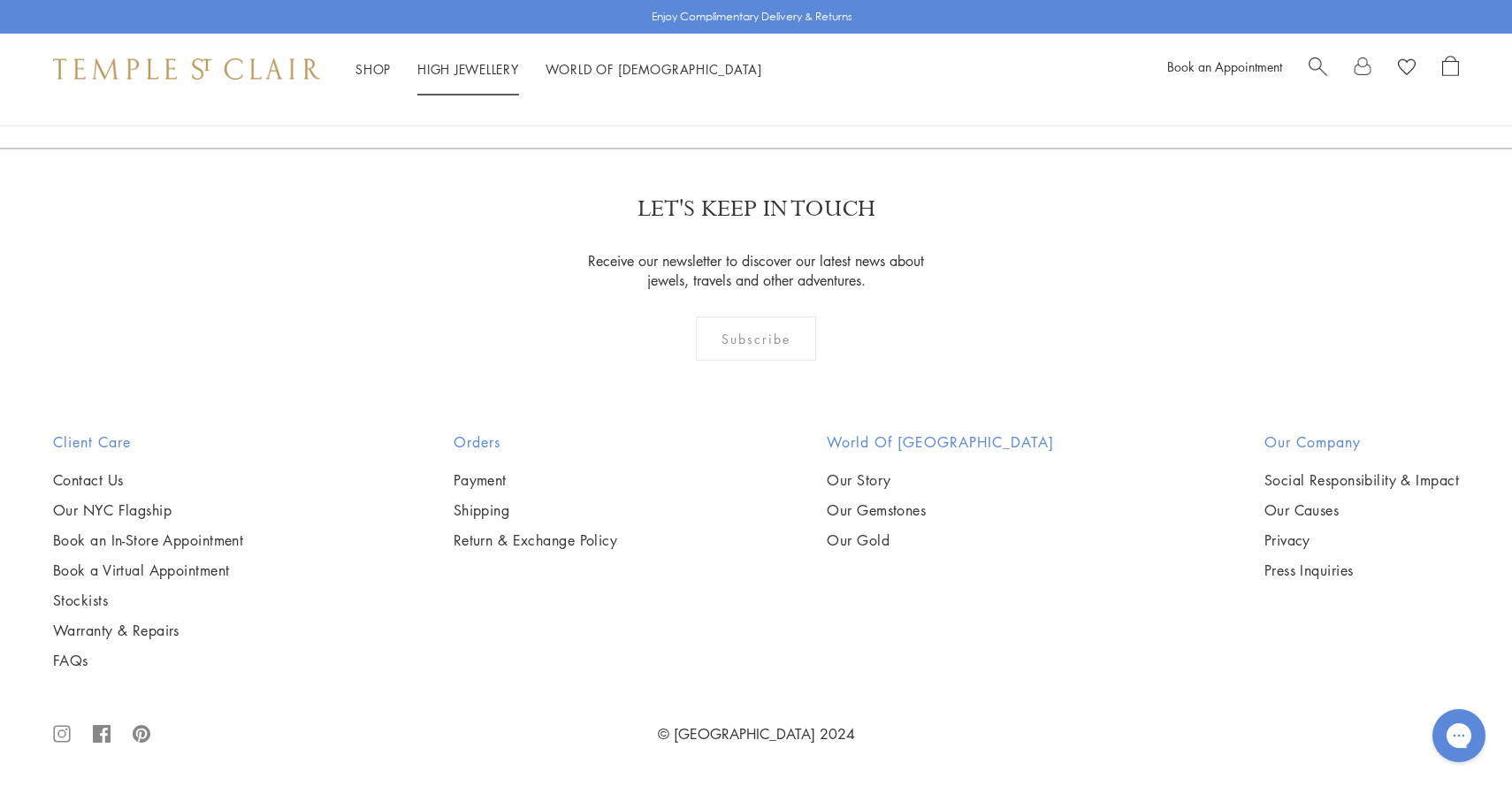
click at [491, 66] on link "High Jewellery High Jewellery" at bounding box center [468, 69] width 102 height 18
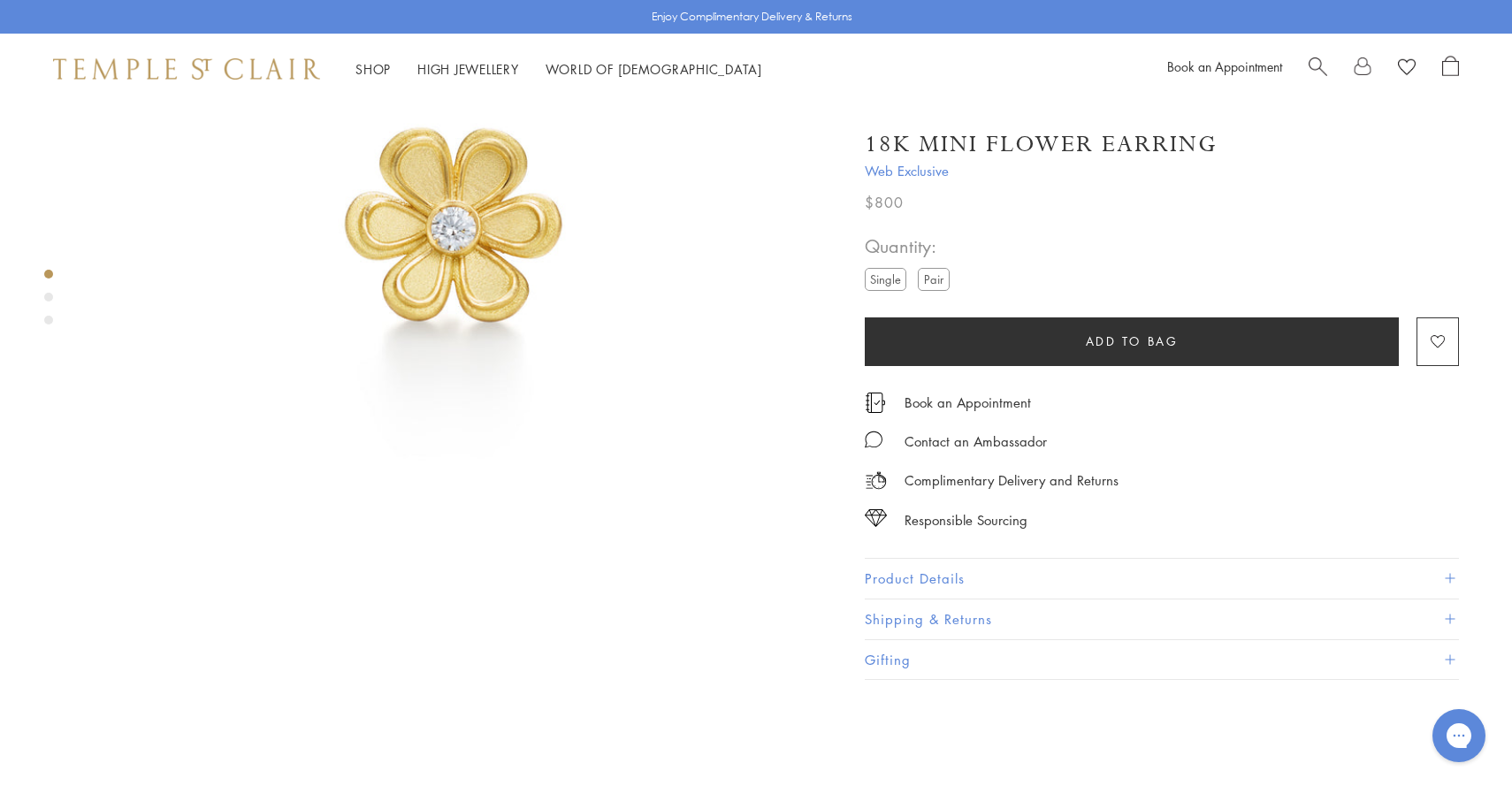
scroll to position [231, 0]
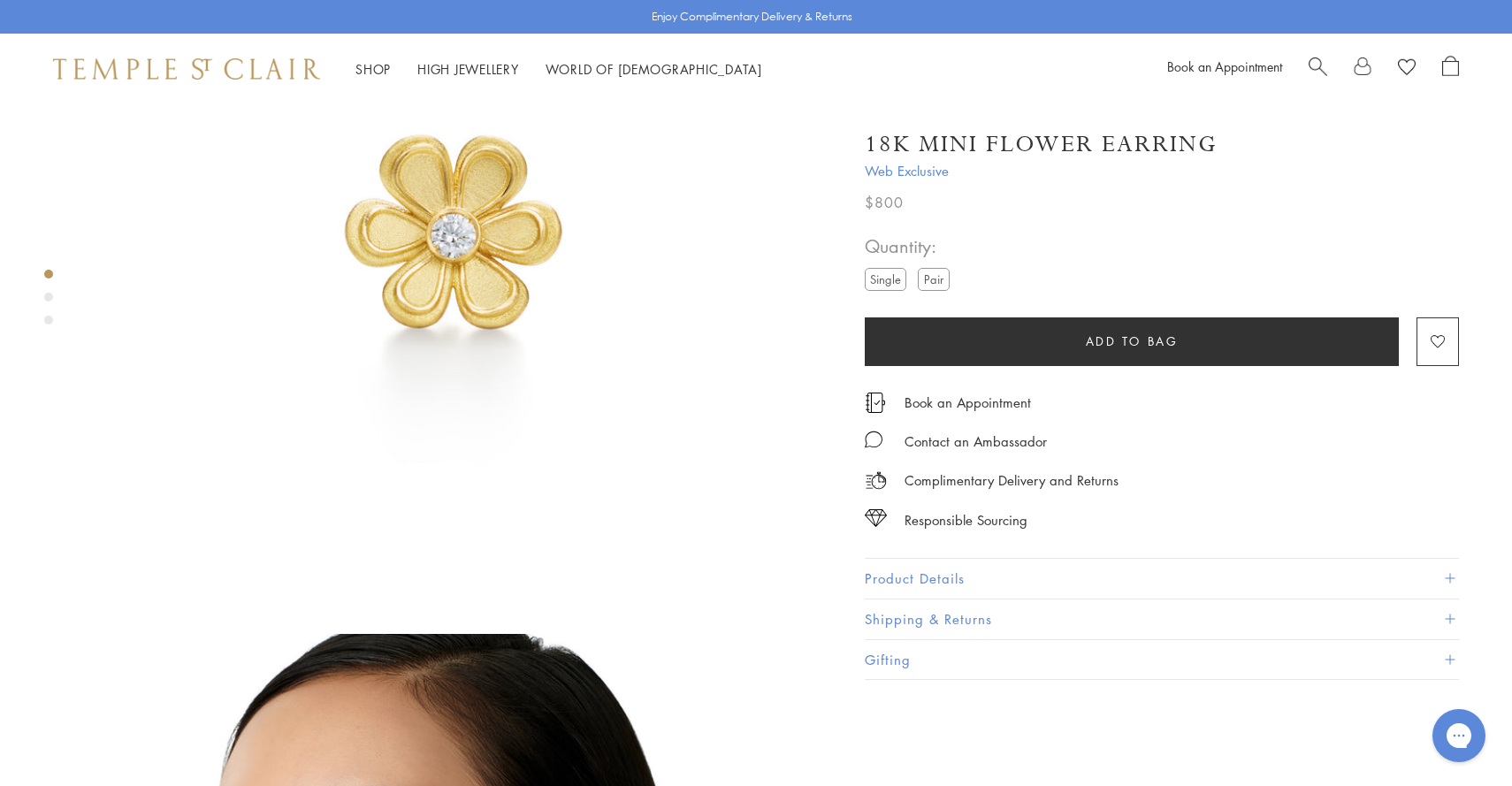
click at [50, 299] on div "Product gallery navigation" at bounding box center [49, 297] width 9 height 9
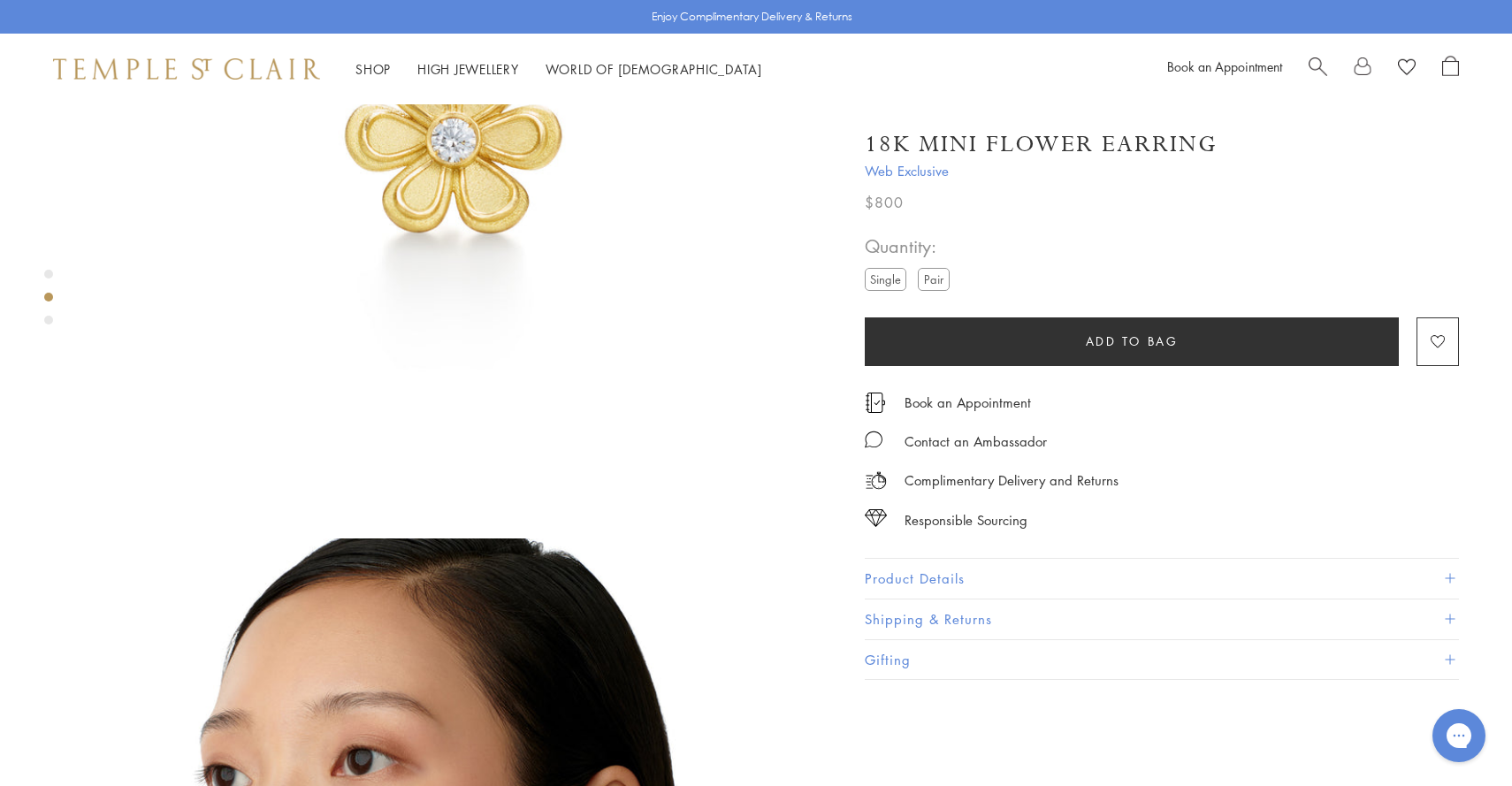
scroll to position [767, 0]
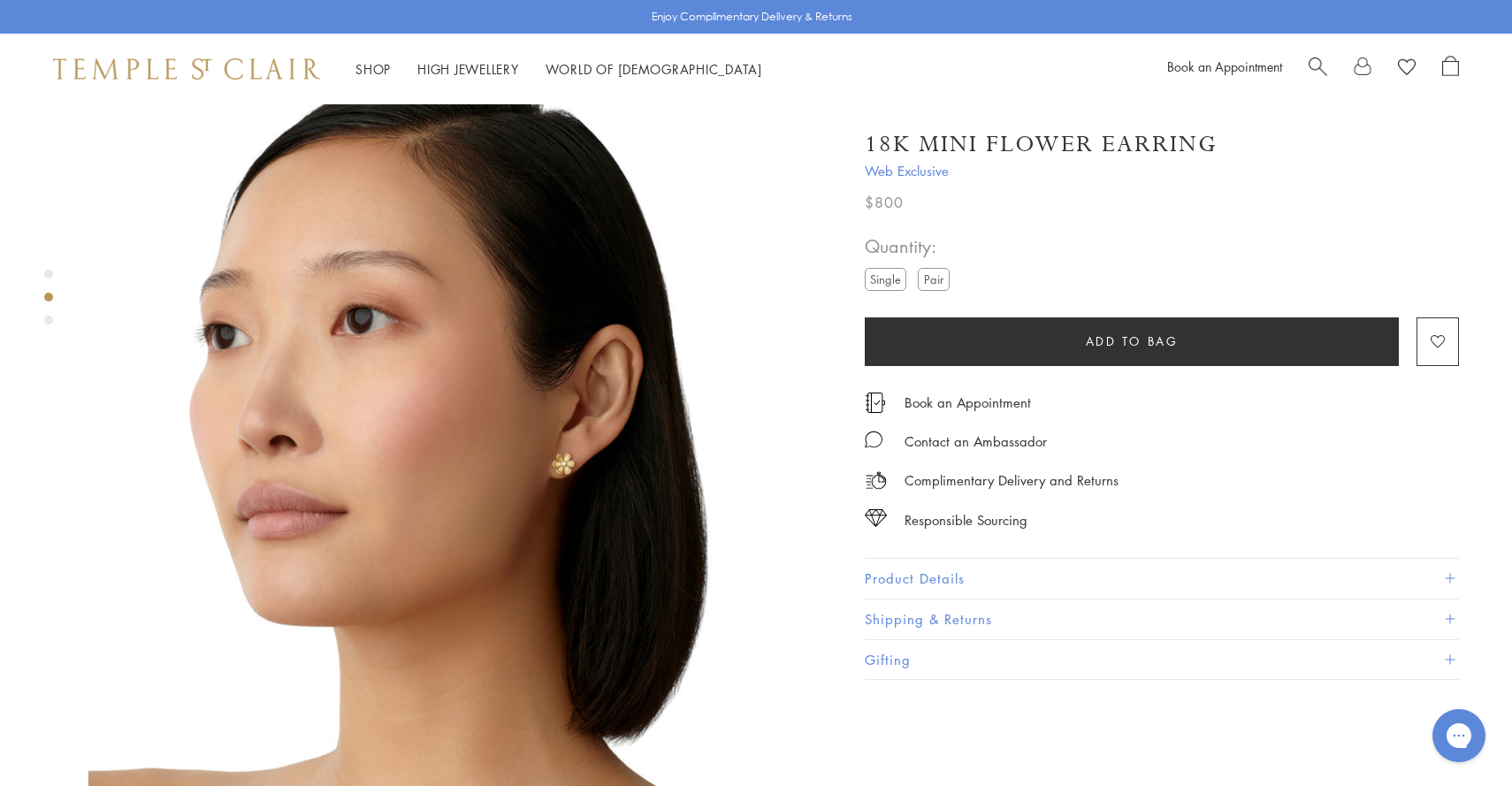
click at [49, 321] on div "Product gallery navigation" at bounding box center [49, 320] width 9 height 9
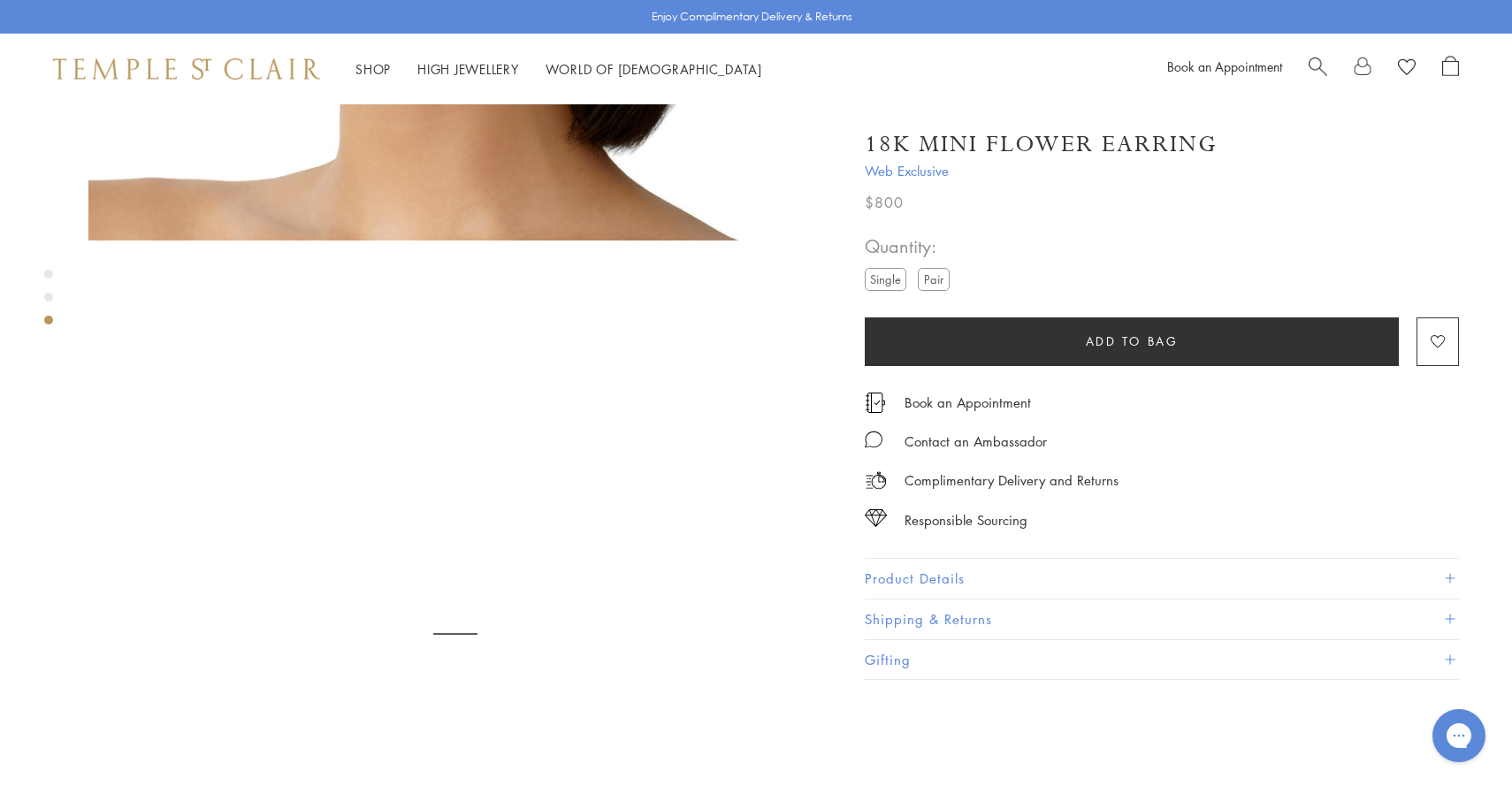
scroll to position [1502, 0]
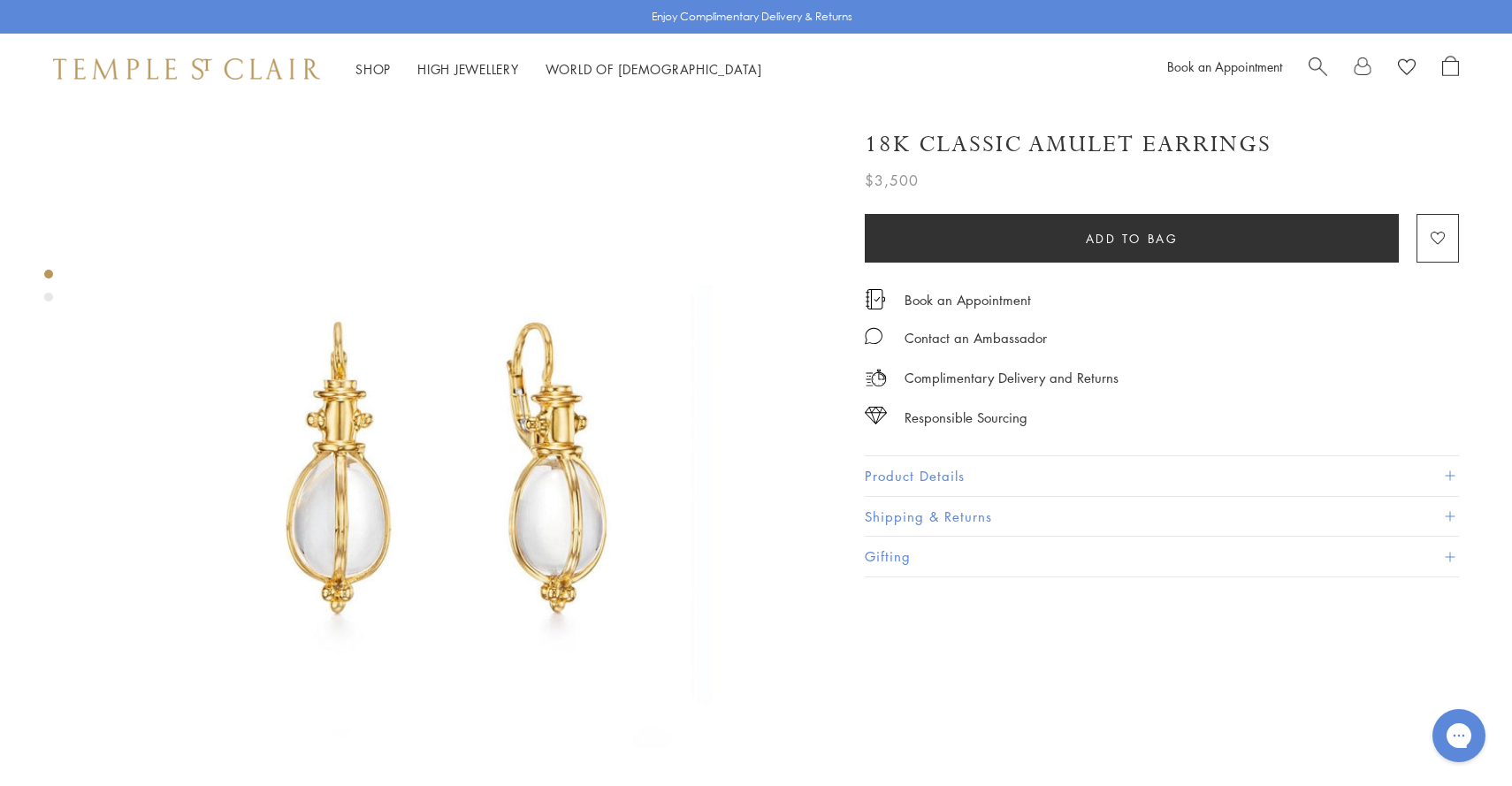
click at [49, 299] on div "Product gallery navigation" at bounding box center [49, 297] width 9 height 9
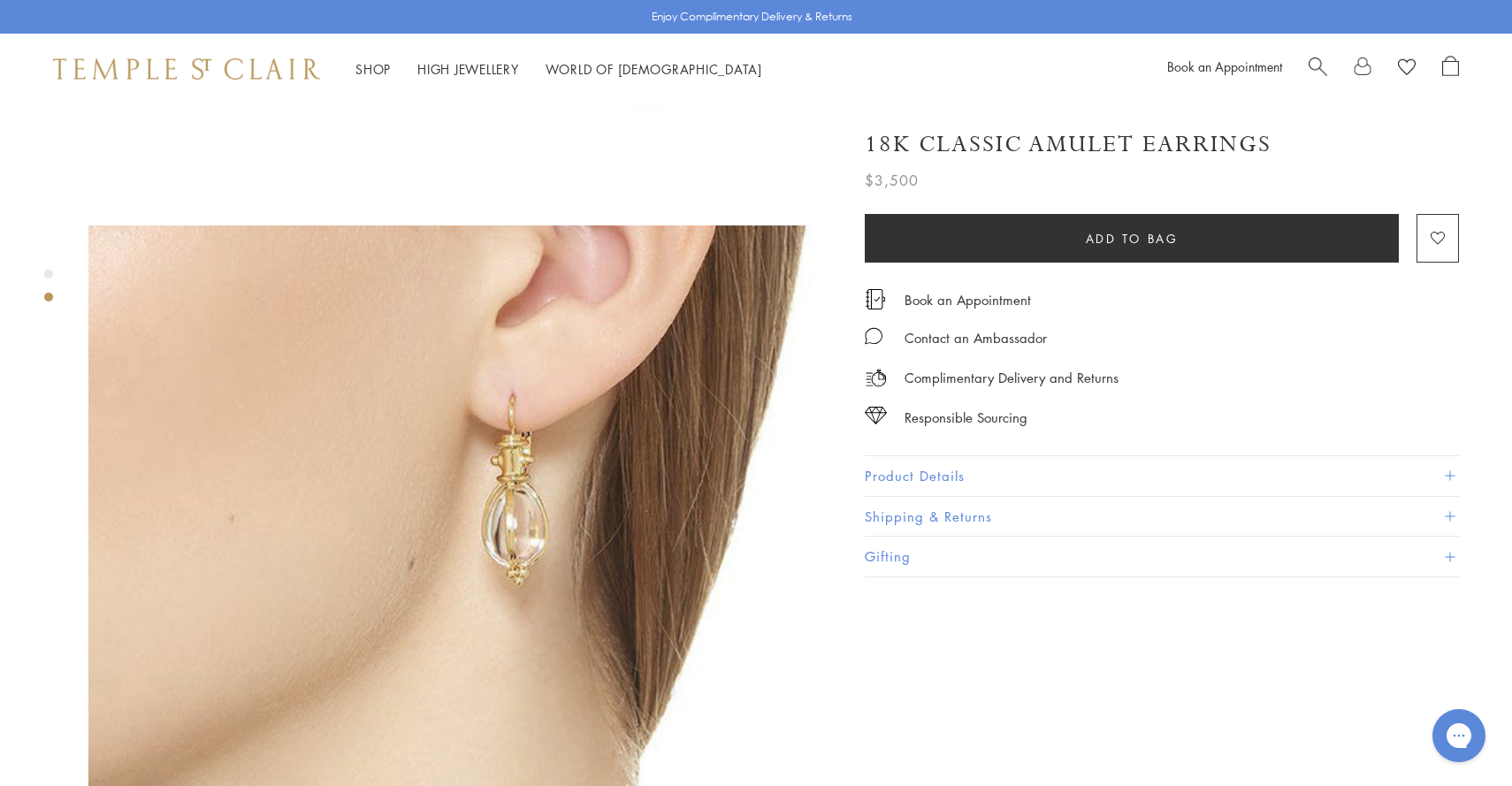
scroll to position [767, 0]
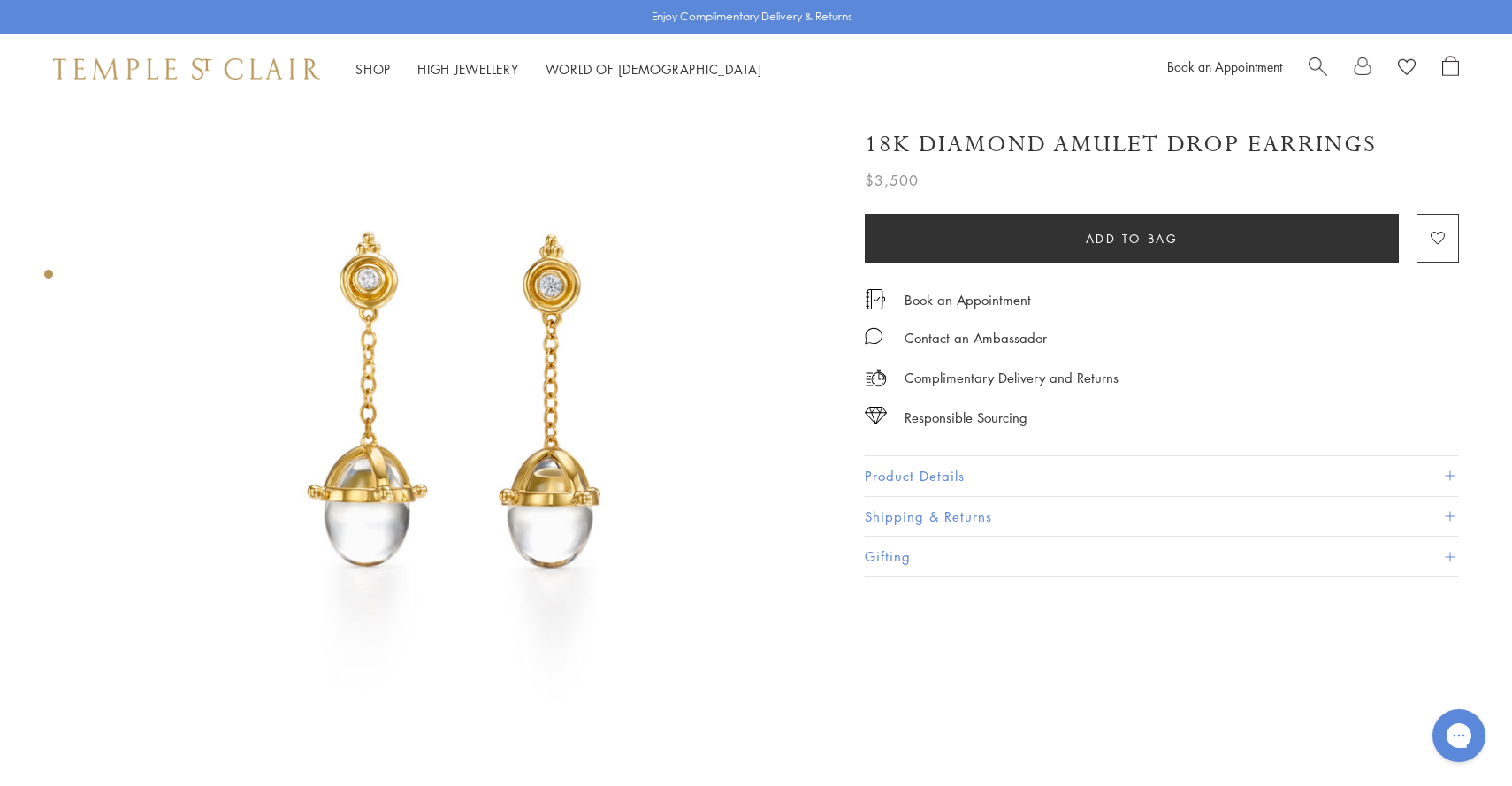
scroll to position [55, 0]
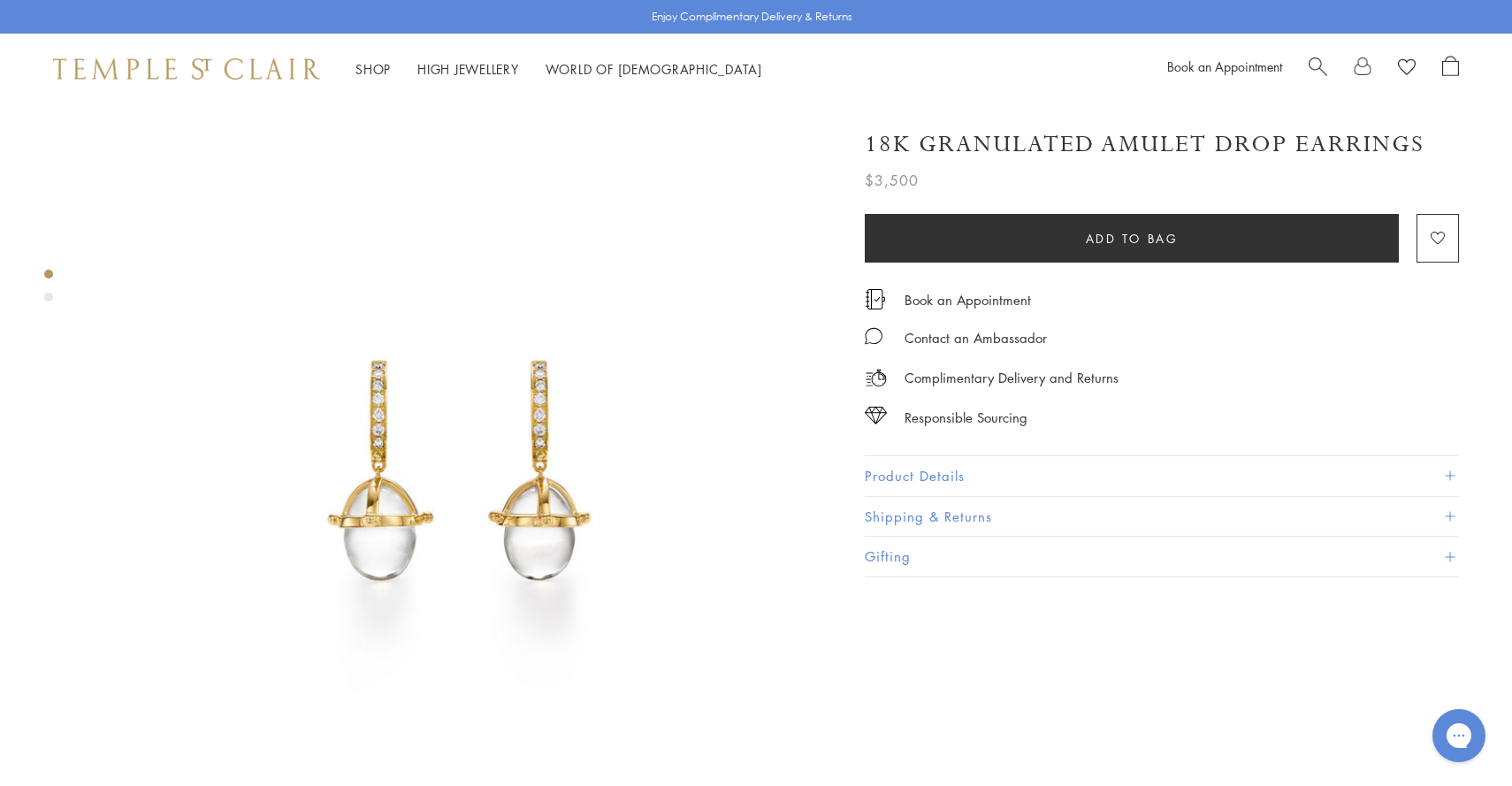
click at [47, 292] on div "Product gallery navigation" at bounding box center [49, 297] width 9 height 9
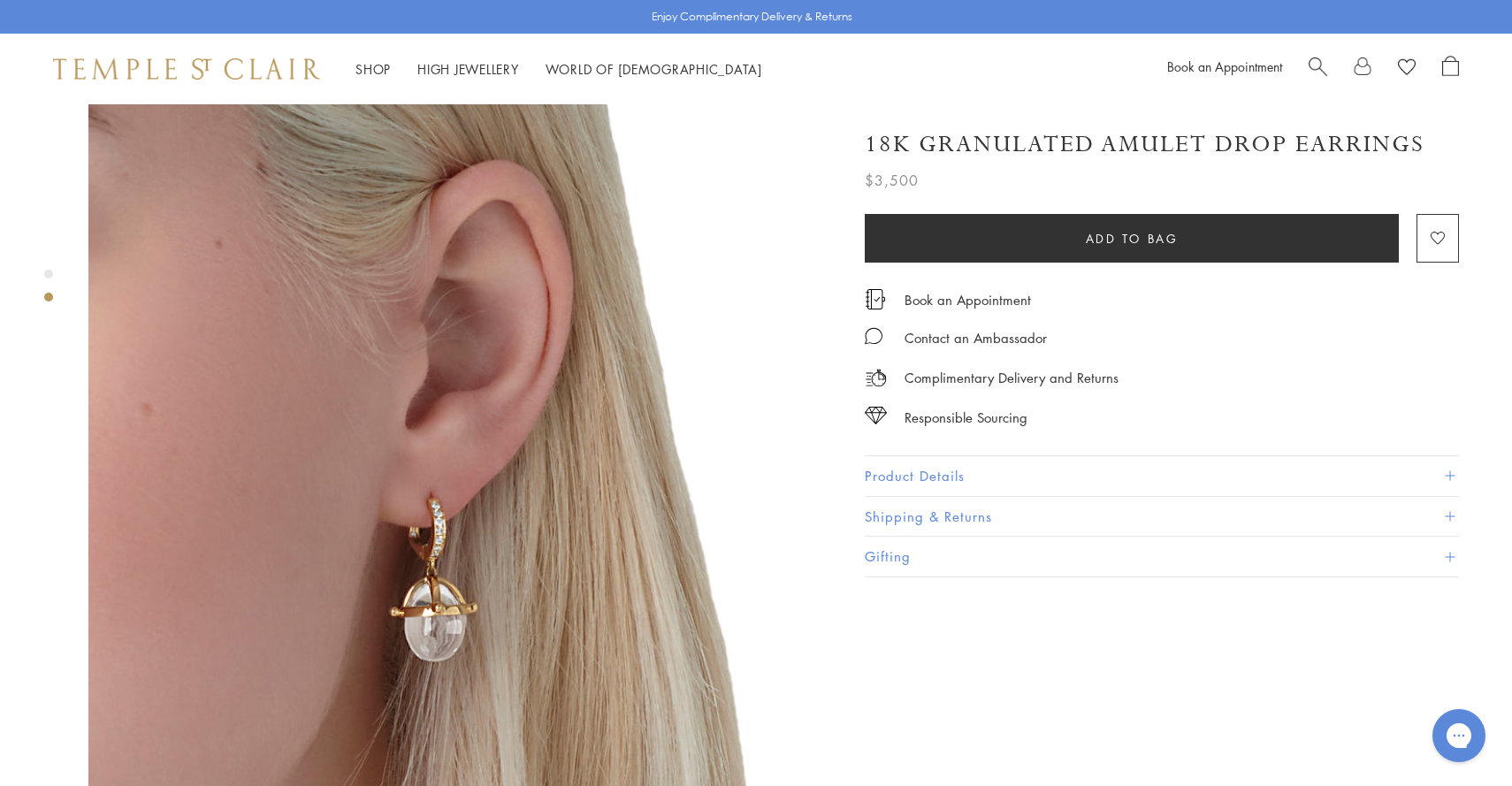
scroll to position [832, 0]
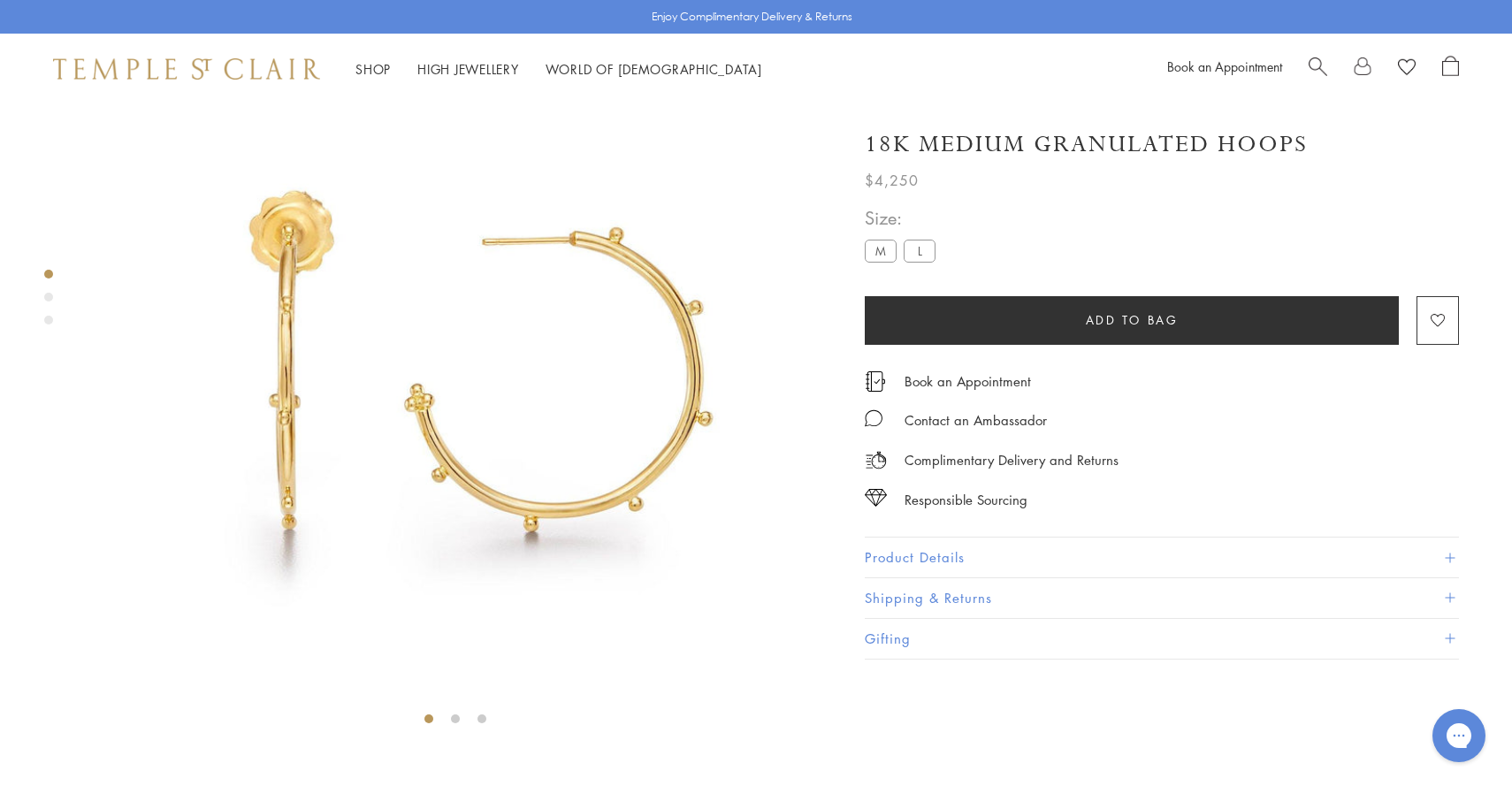
click at [49, 299] on div "Product gallery navigation" at bounding box center [49, 297] width 9 height 9
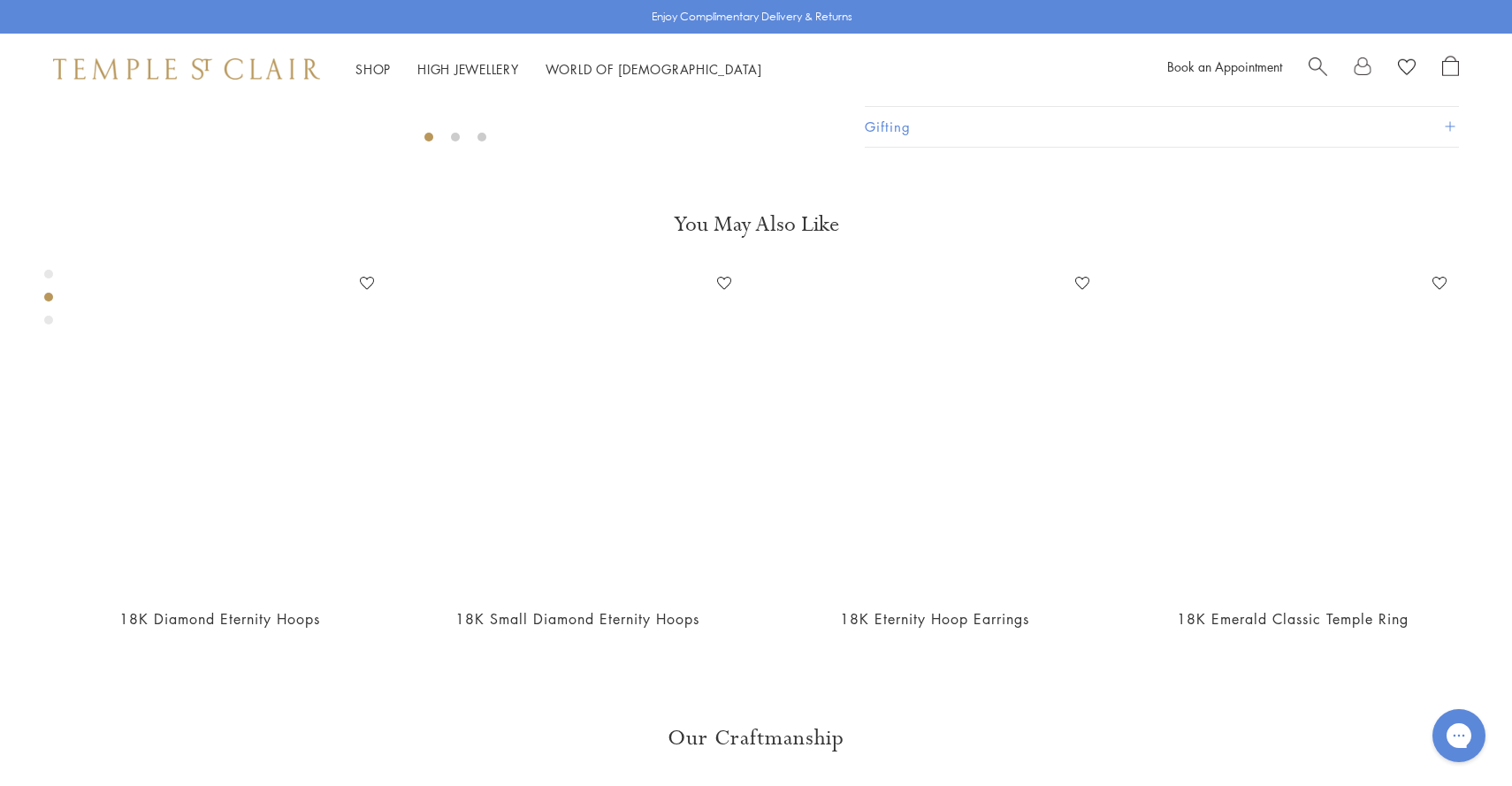
scroll to position [767, 0]
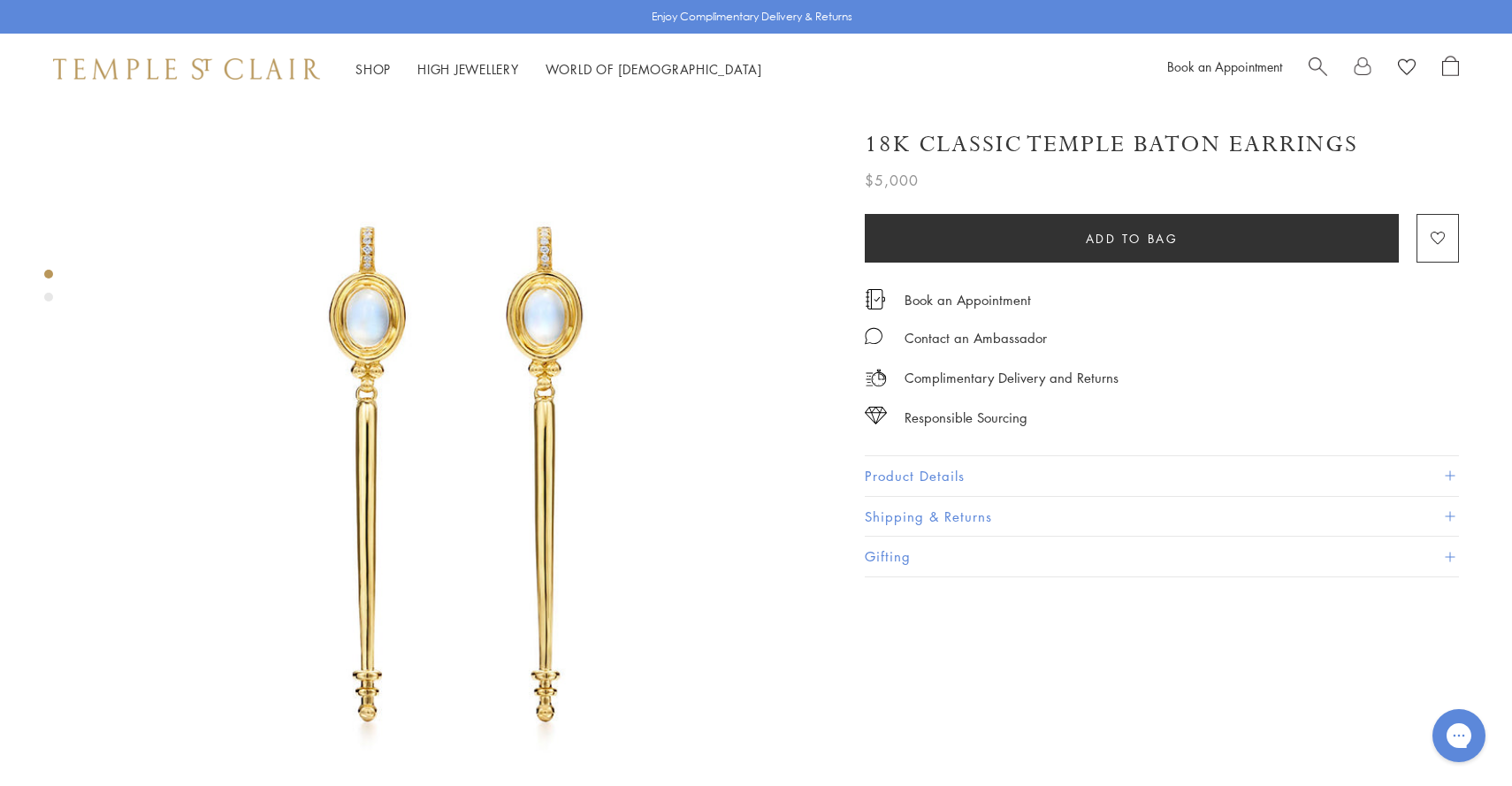
scroll to position [110, 0]
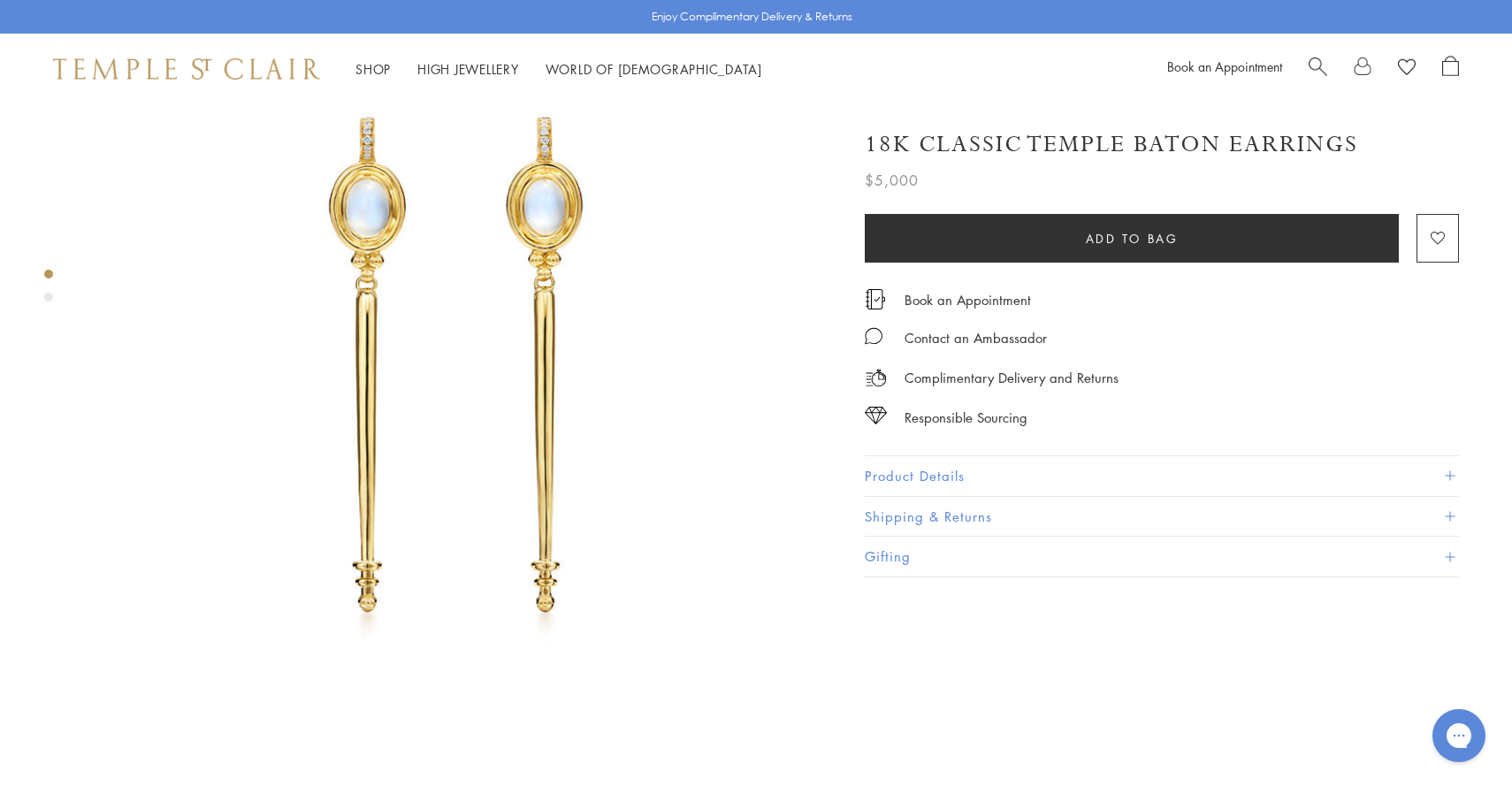
click at [48, 296] on div "Product gallery navigation" at bounding box center [49, 297] width 9 height 9
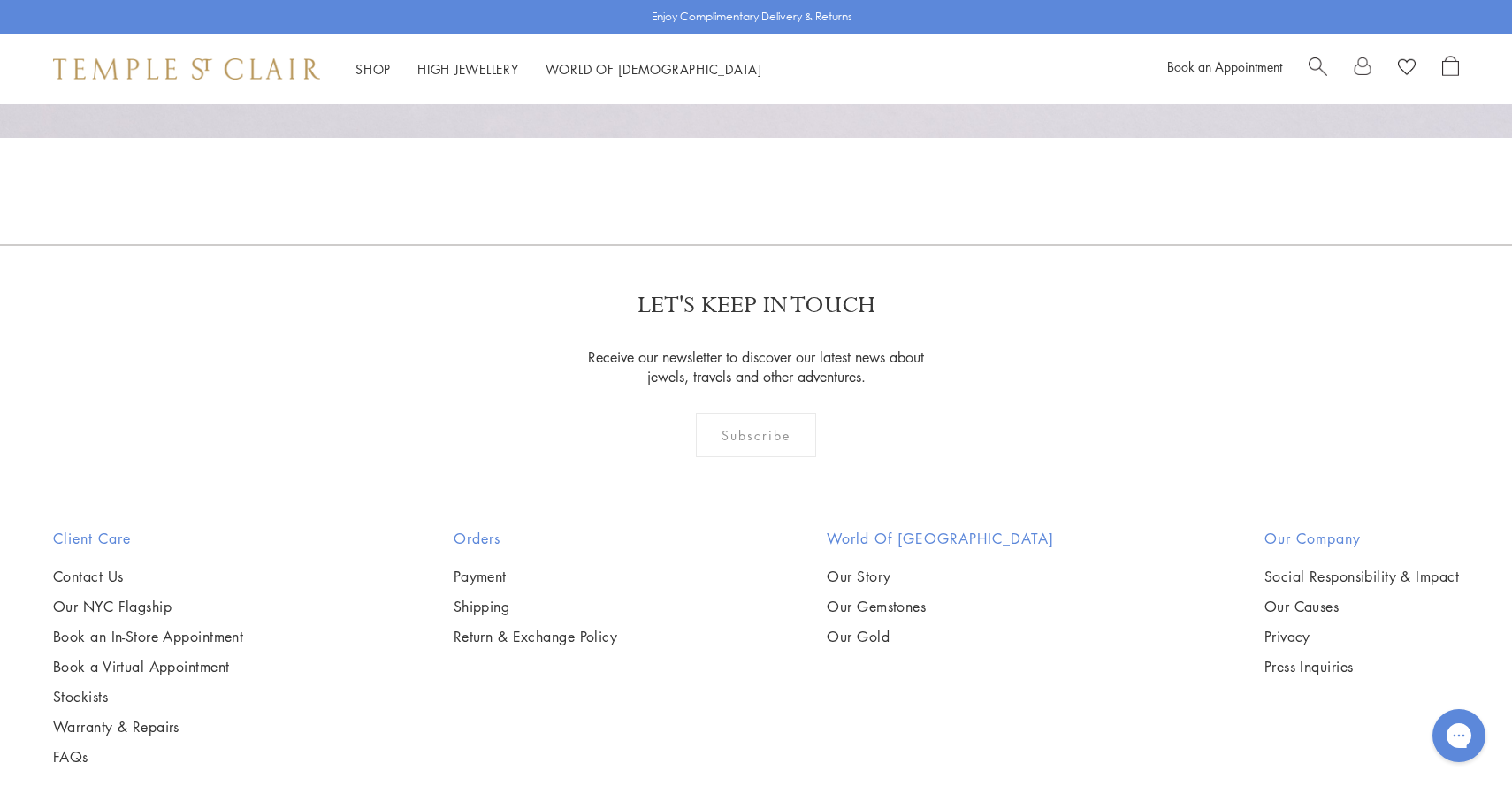
scroll to position [587, 0]
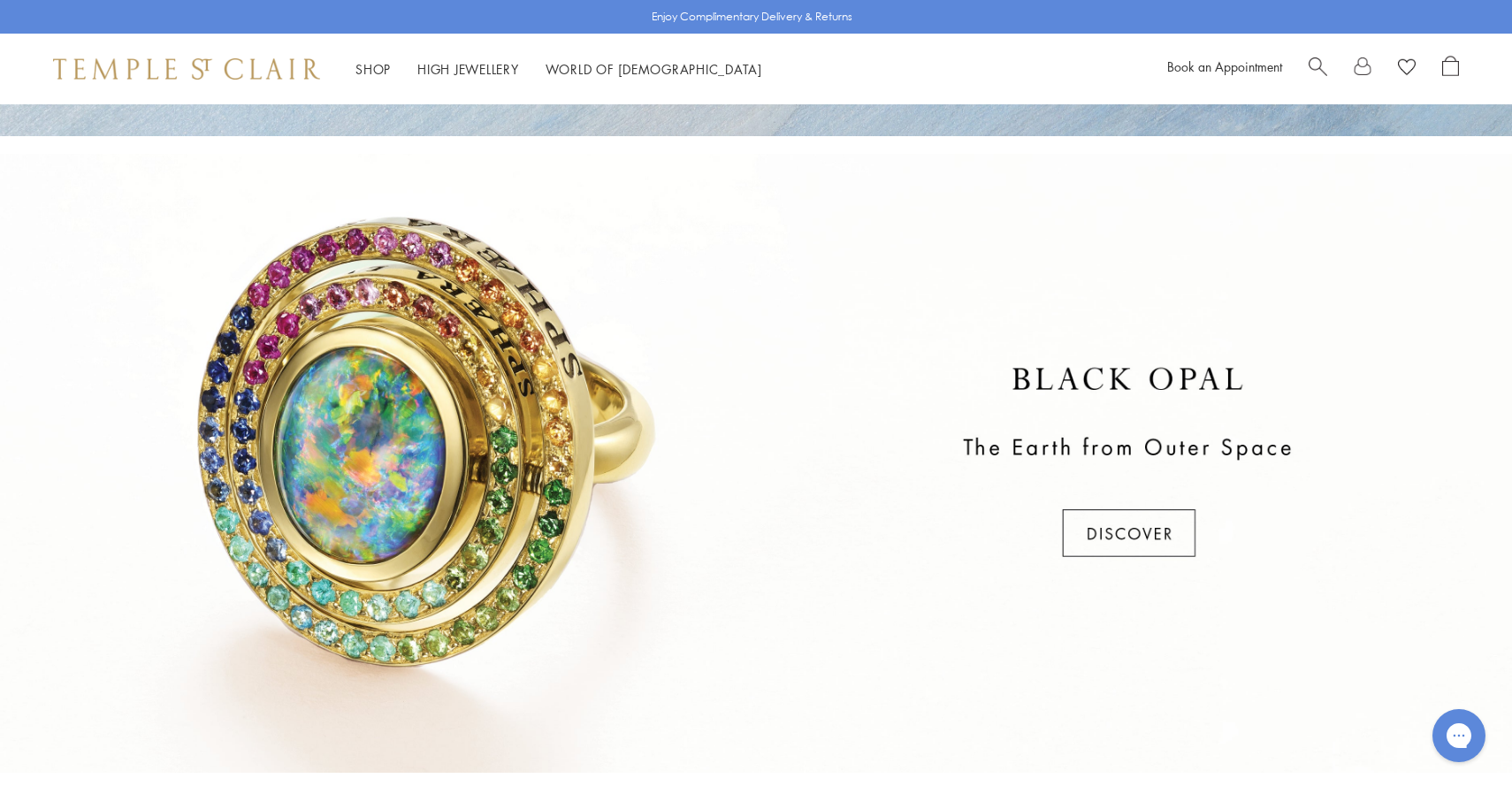
click at [1149, 541] on div at bounding box center [756, 463] width 1512 height 619
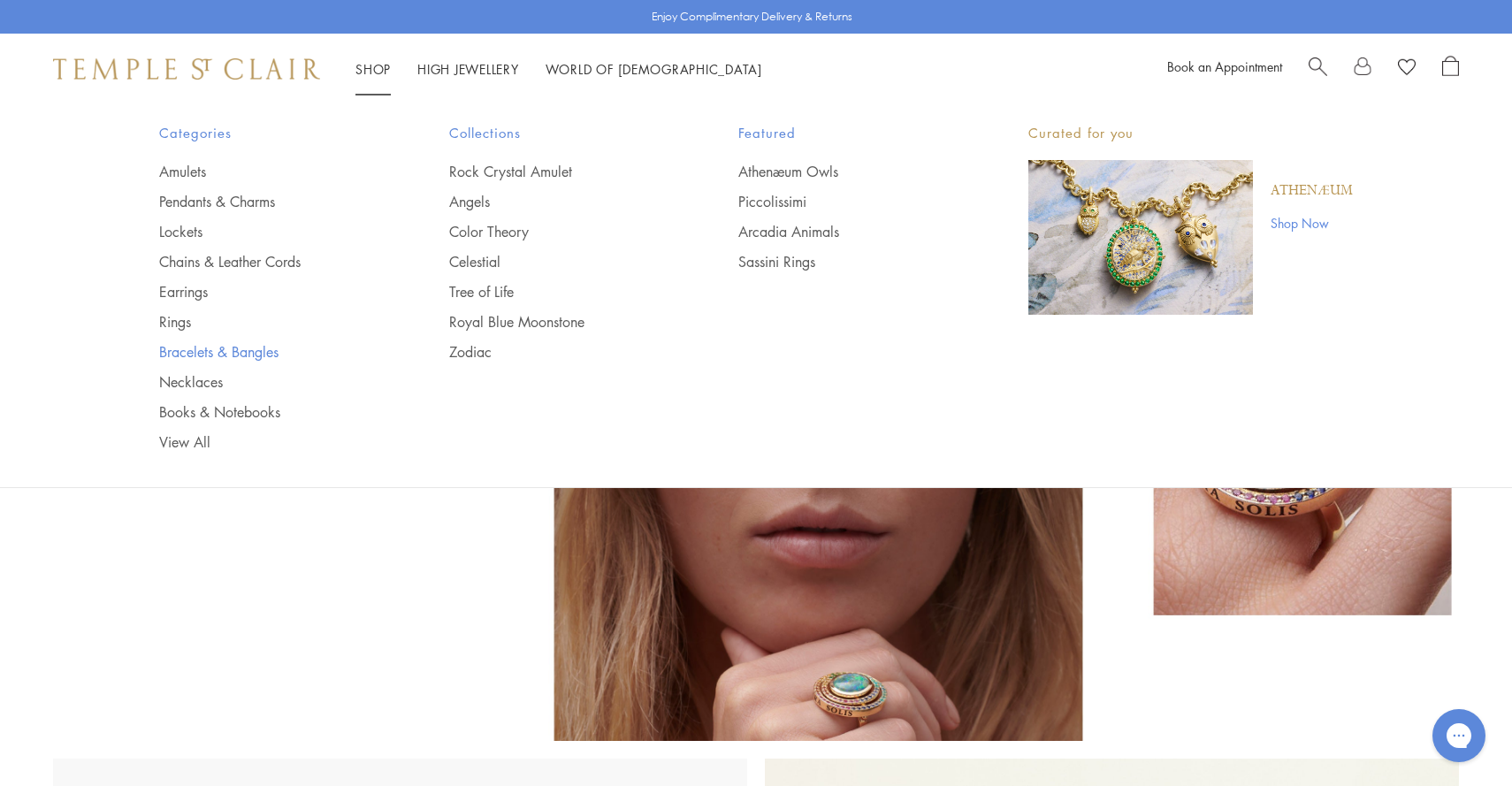
click at [233, 345] on link "Bracelets & Bangles" at bounding box center [269, 353] width 219 height 20
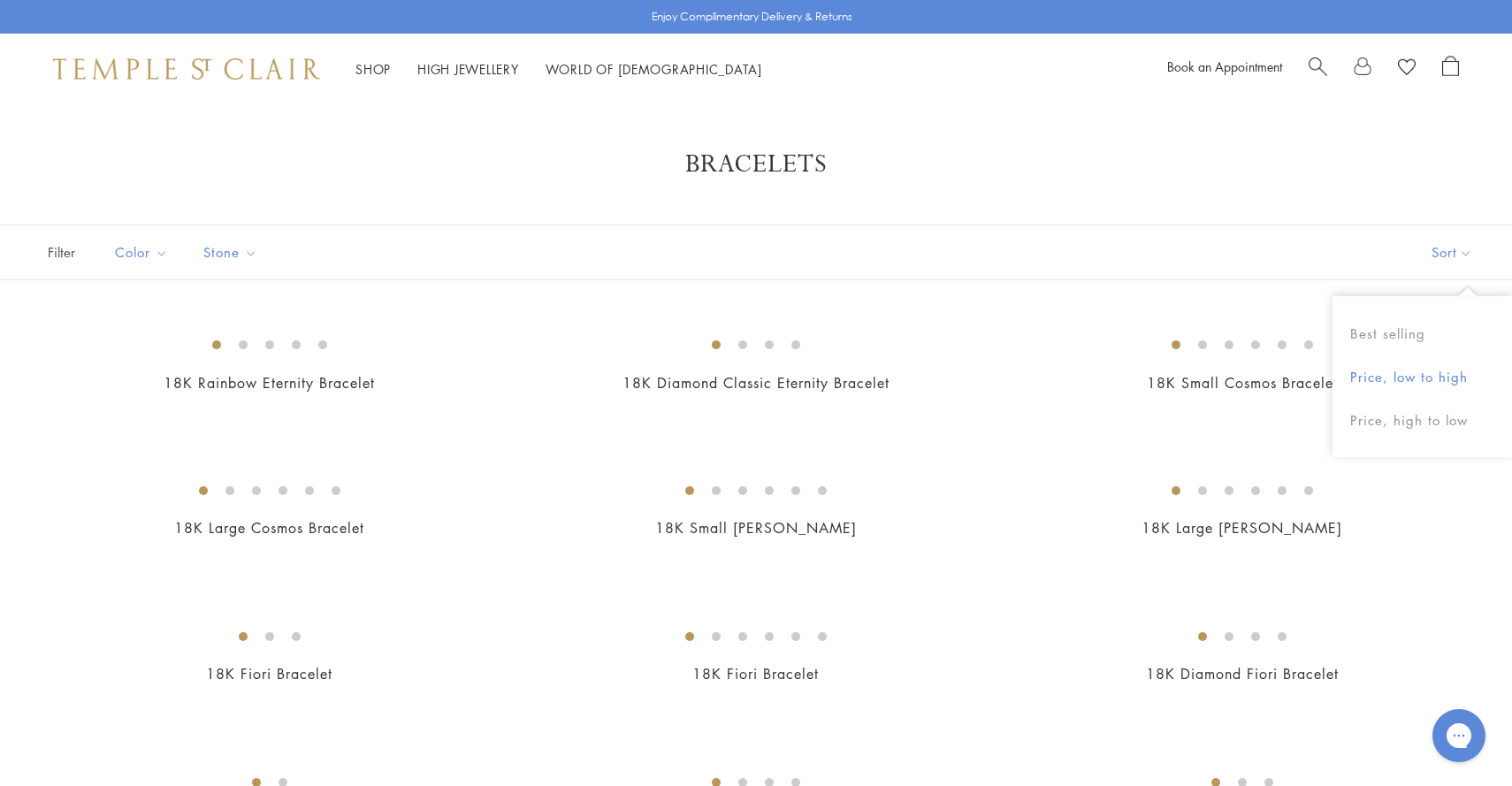
click at [1409, 377] on button "Price, low to high" at bounding box center [1423, 377] width 180 height 43
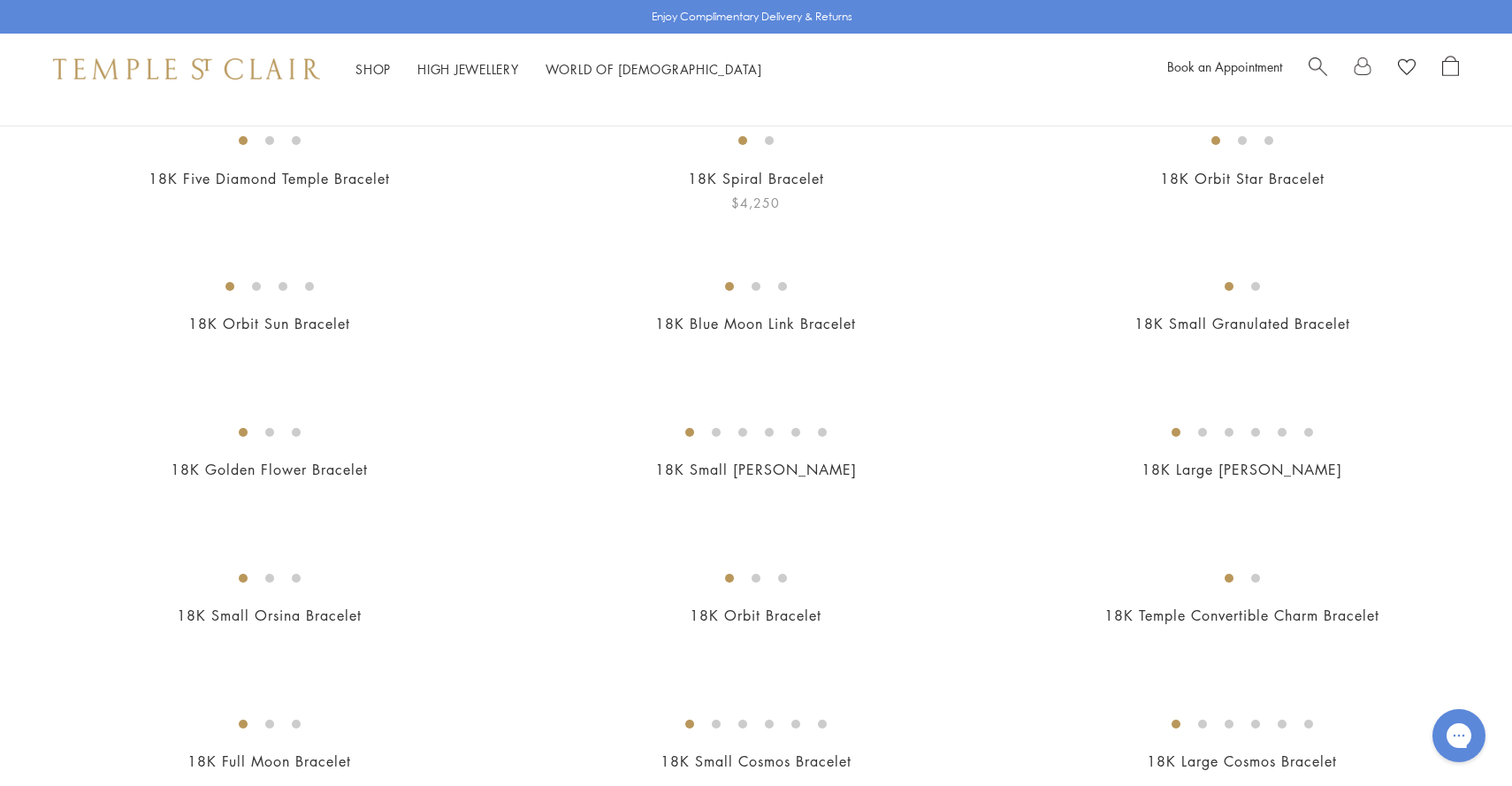
scroll to position [259, 0]
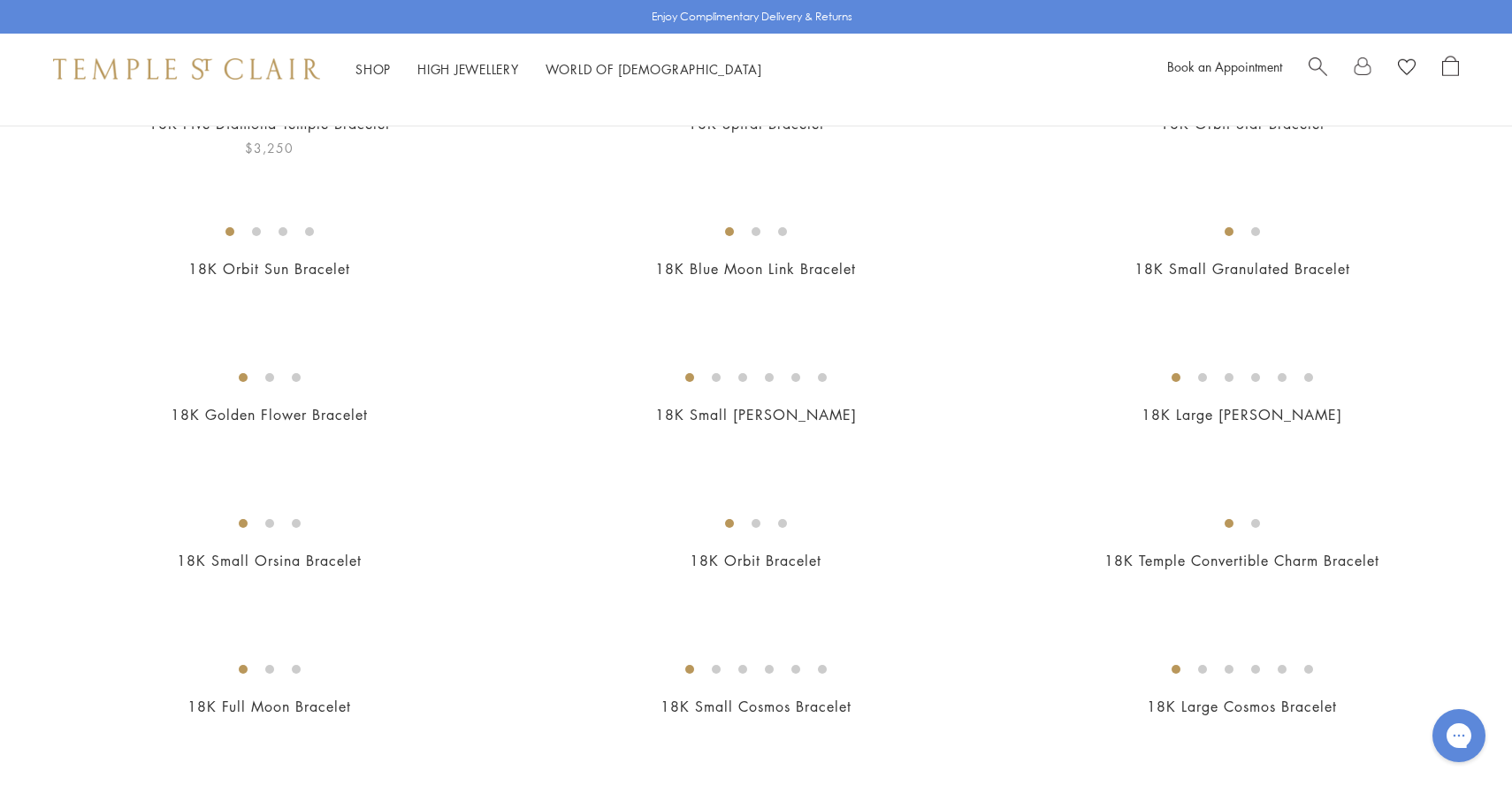
click at [0, 0] on img at bounding box center [0, 0] width 0 height 0
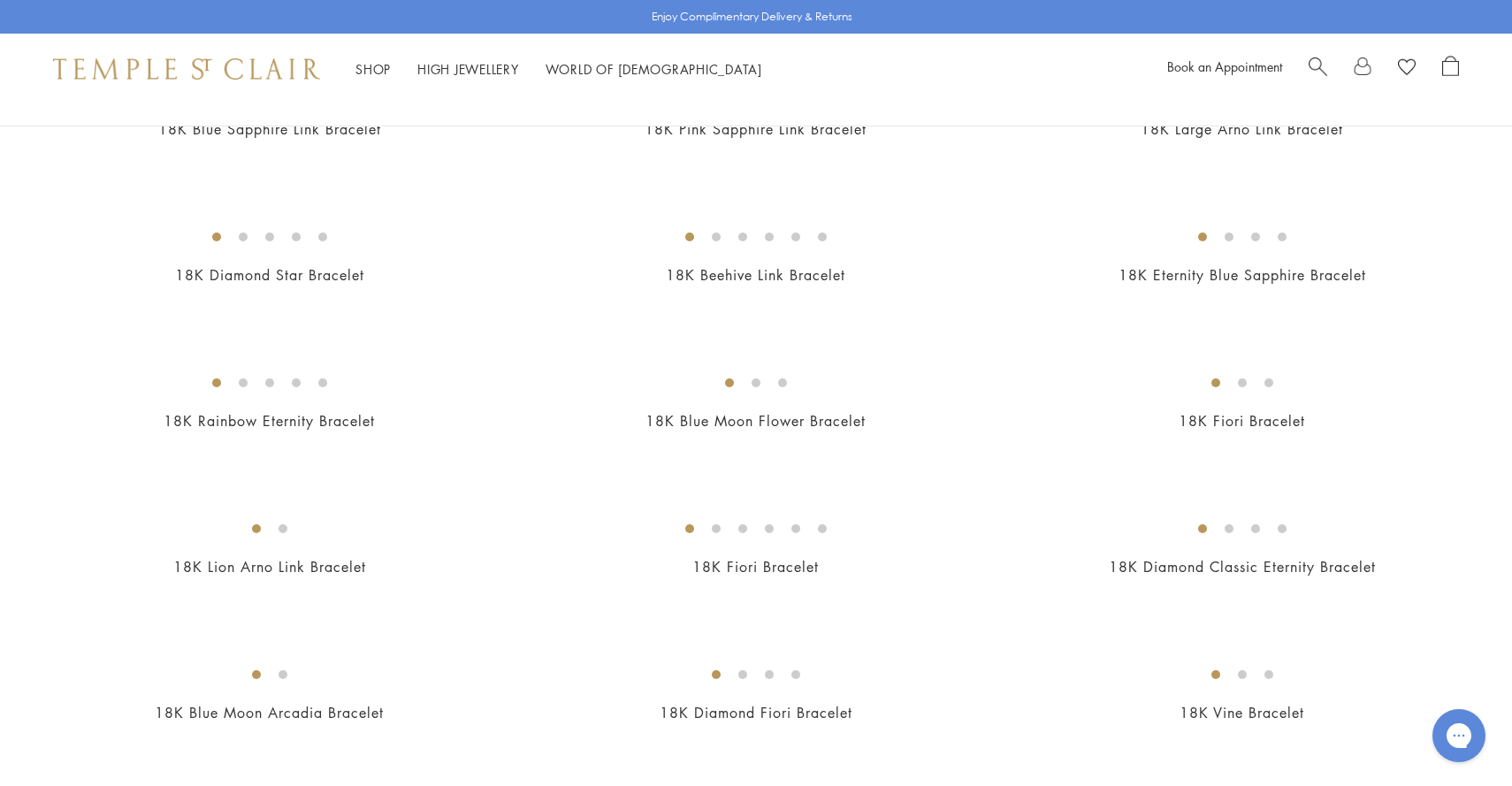
scroll to position [1295, 0]
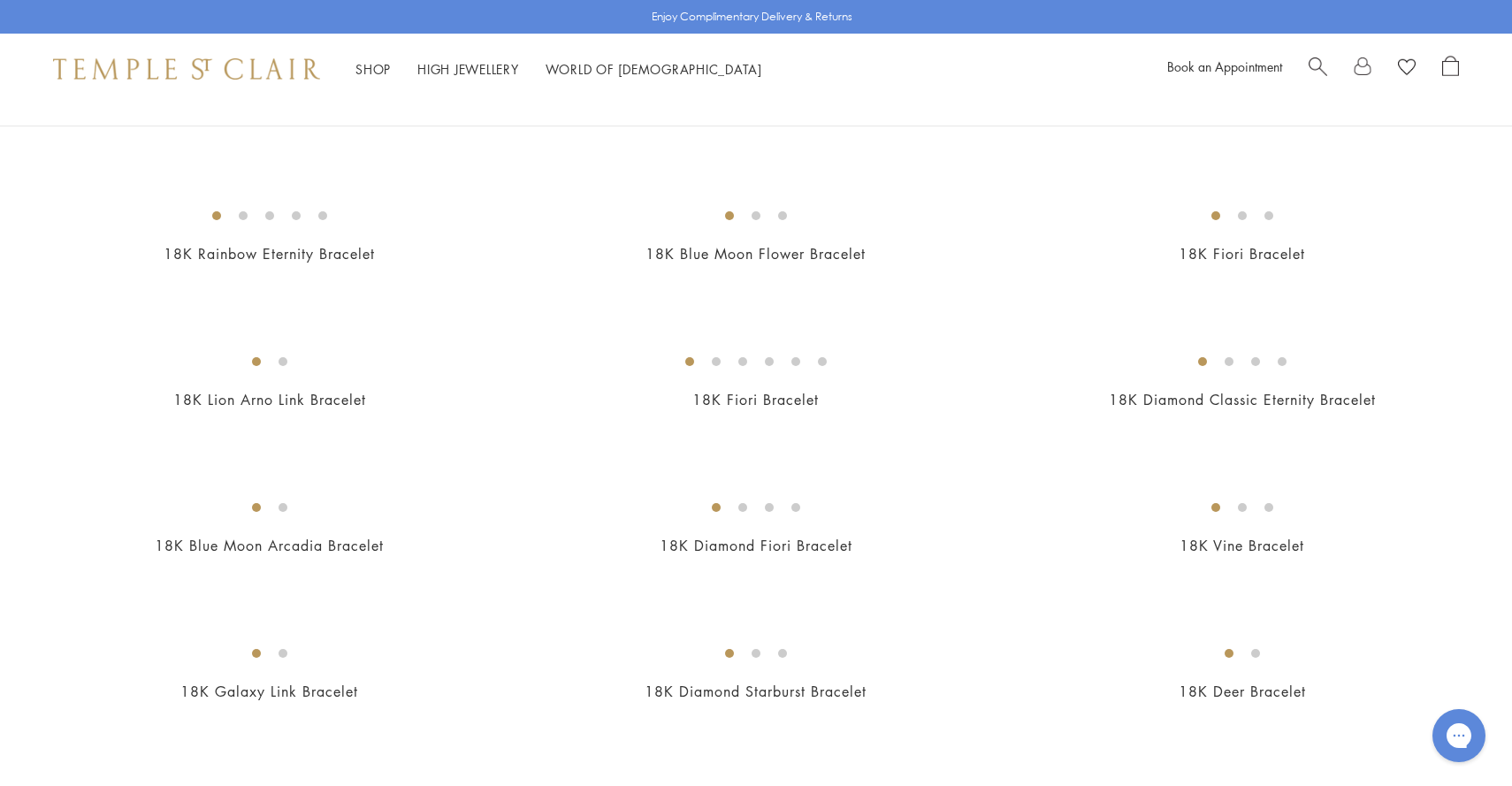
click at [0, 0] on img at bounding box center [0, 0] width 0 height 0
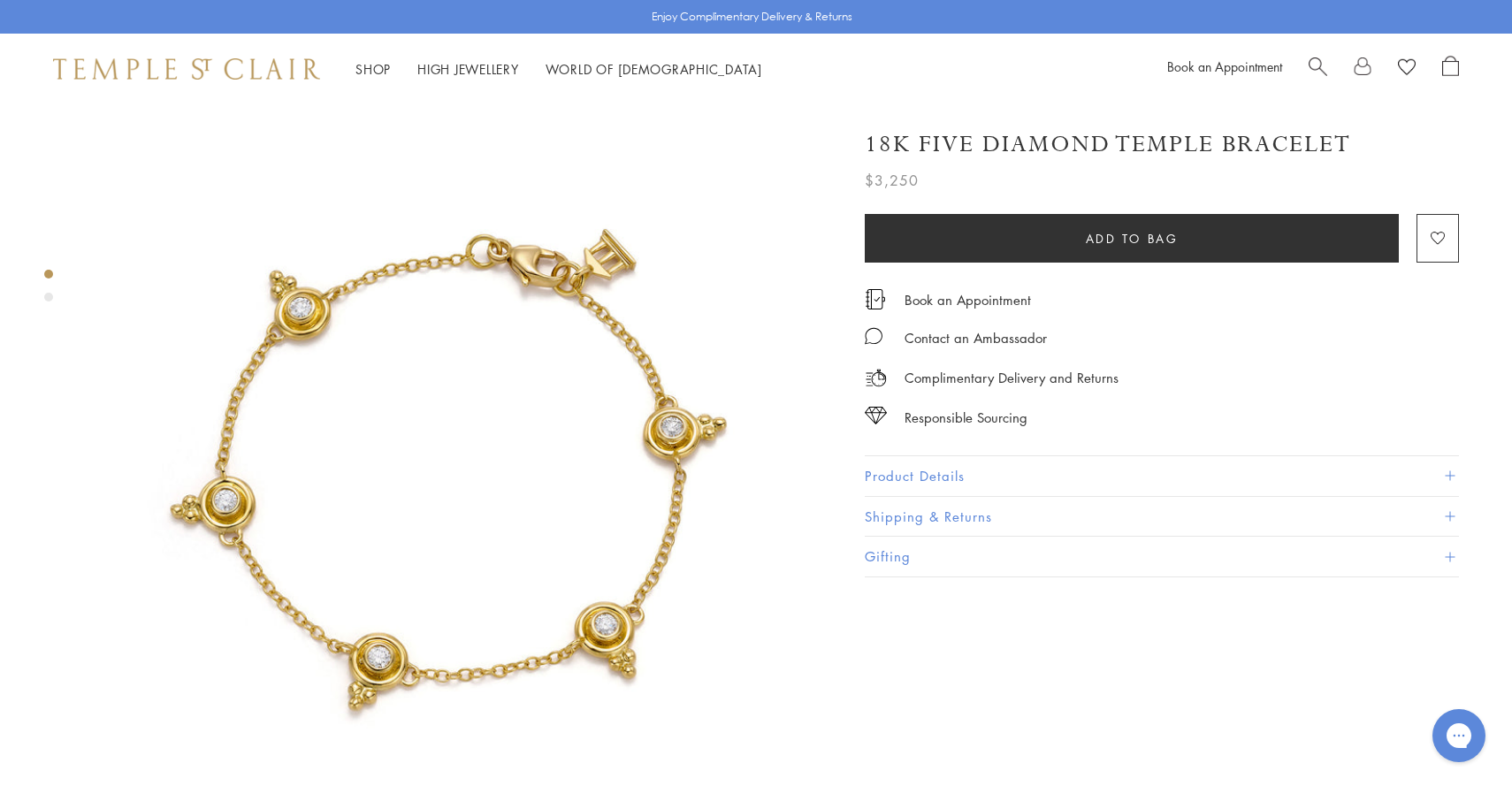
click at [50, 293] on div "Product gallery navigation" at bounding box center [49, 297] width 9 height 9
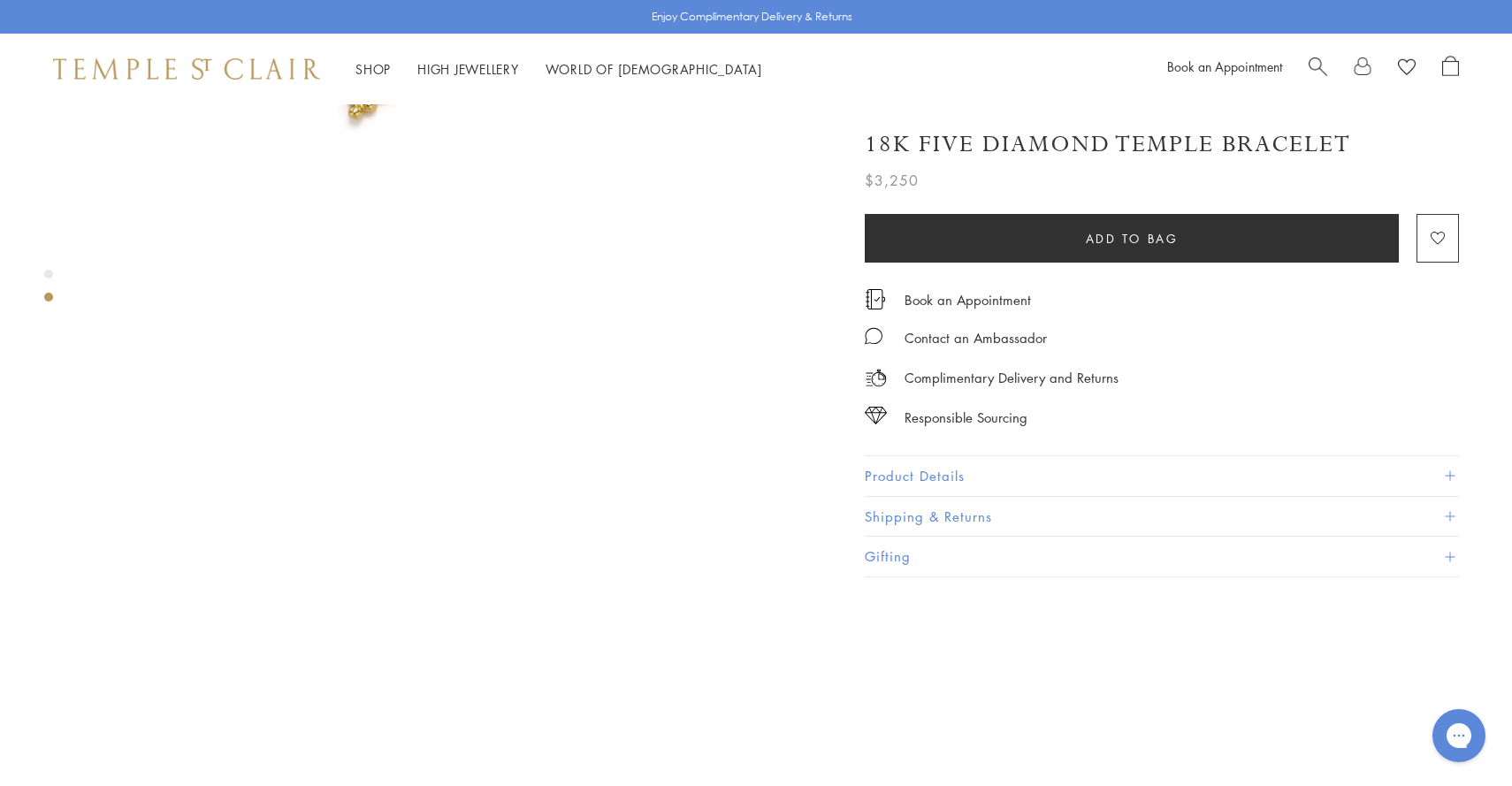
scroll to position [767, 0]
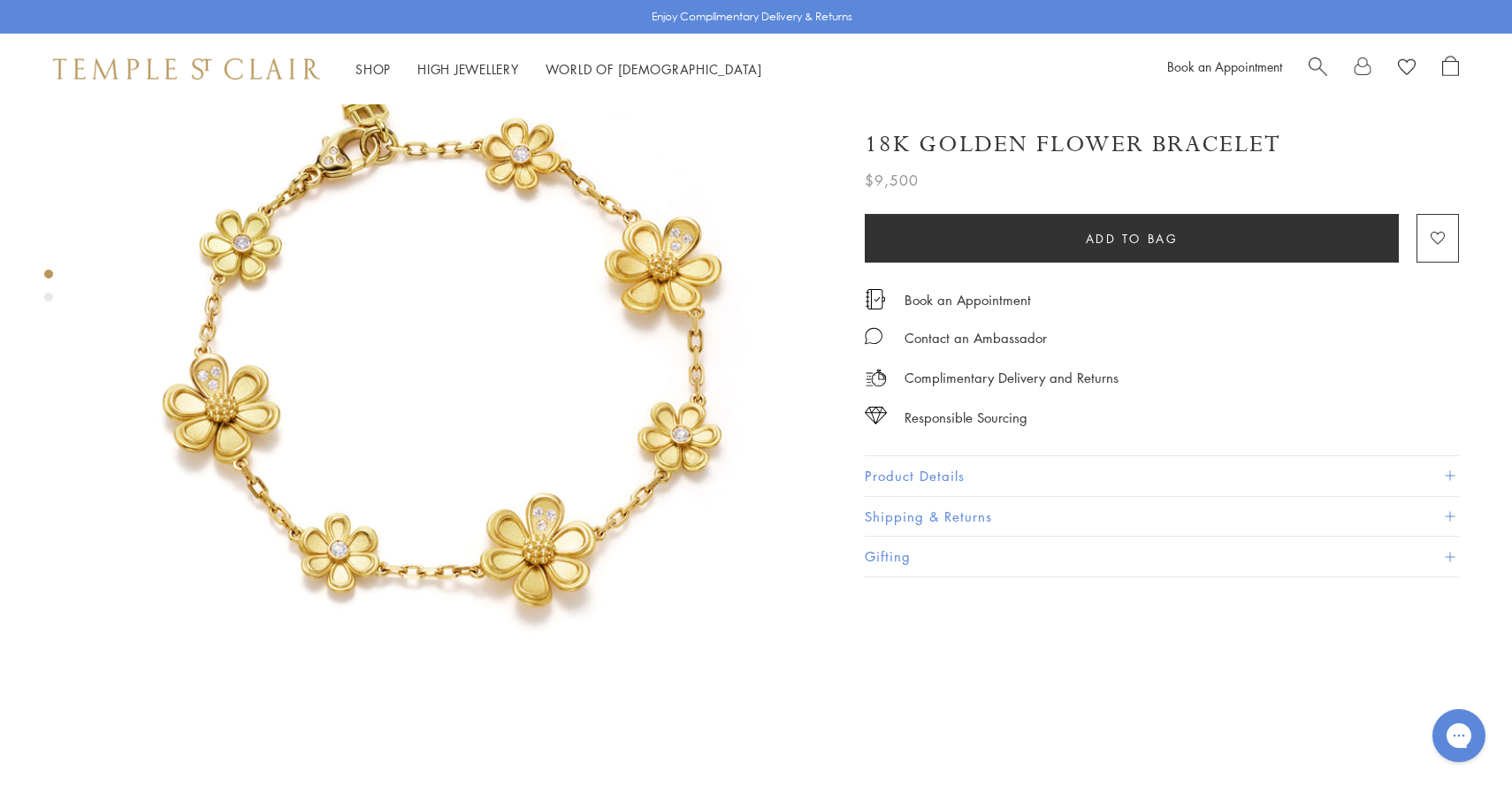
scroll to position [78, 2]
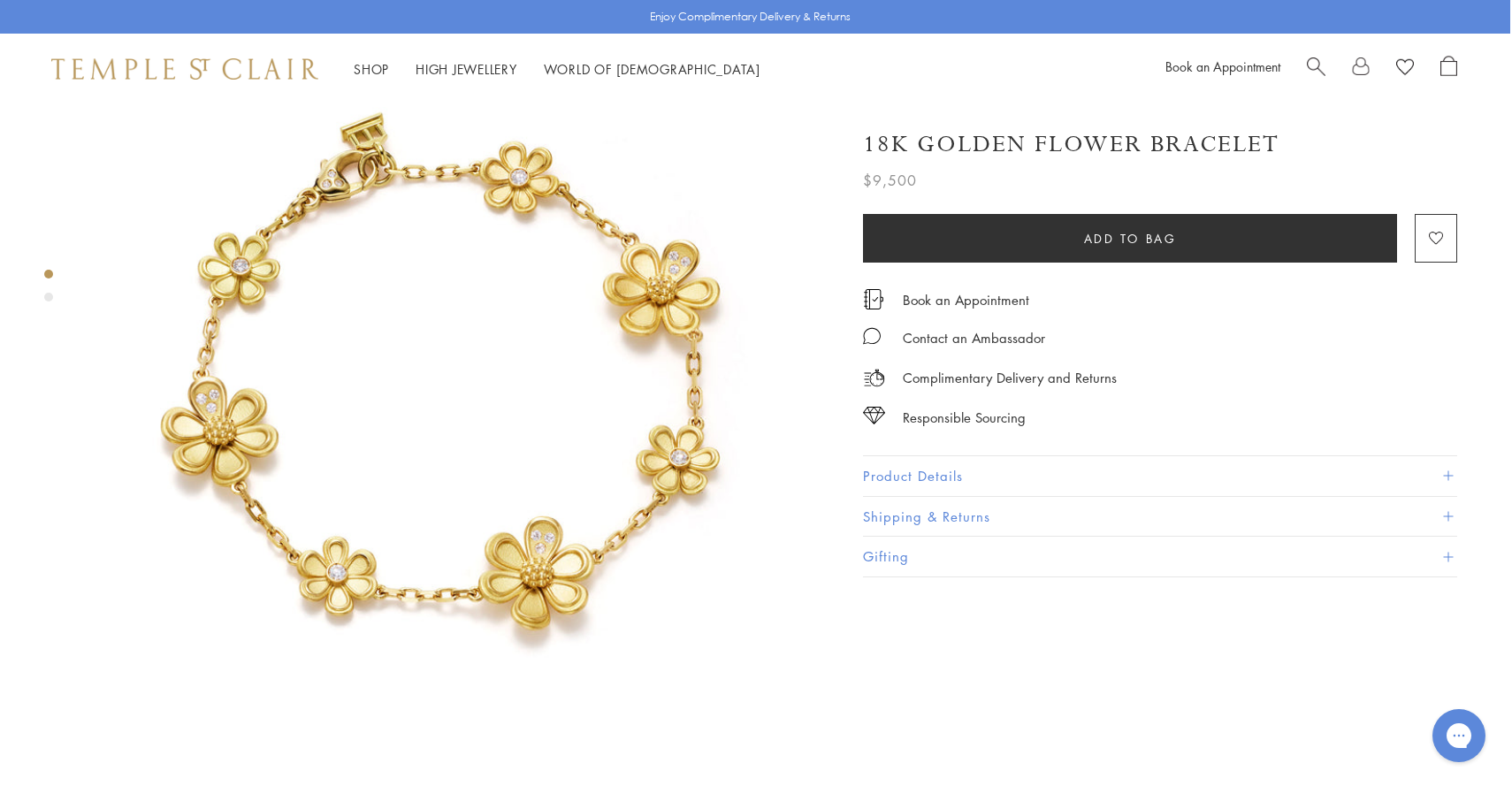
click at [48, 293] on div "Product gallery navigation" at bounding box center [49, 297] width 9 height 9
